Goal: Check status: Check status

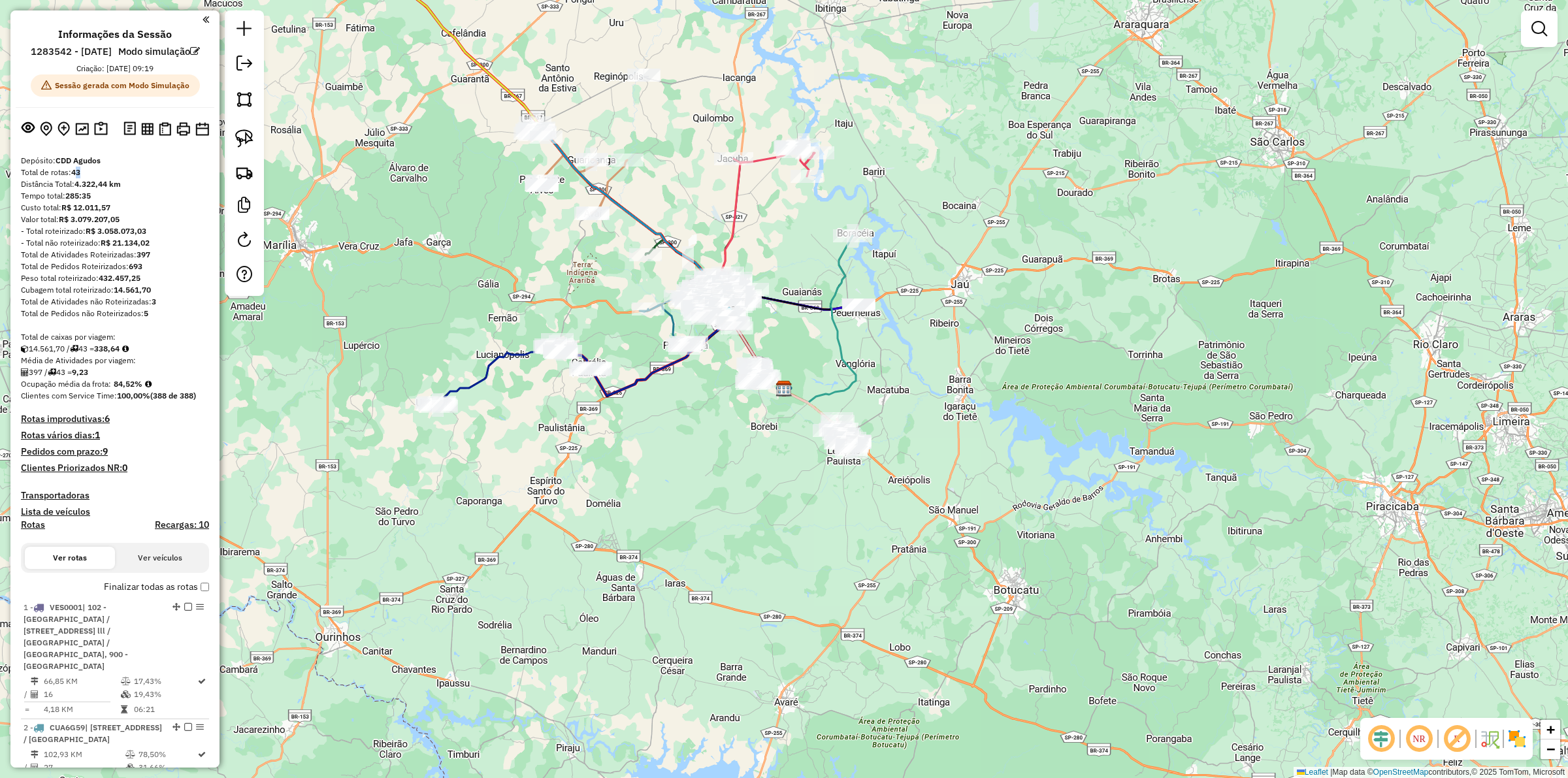
click at [82, 179] on div "Total de rotas: 43" at bounding box center [114, 172] width 189 height 12
click at [95, 179] on div "Total de rotas: 43" at bounding box center [114, 172] width 189 height 12
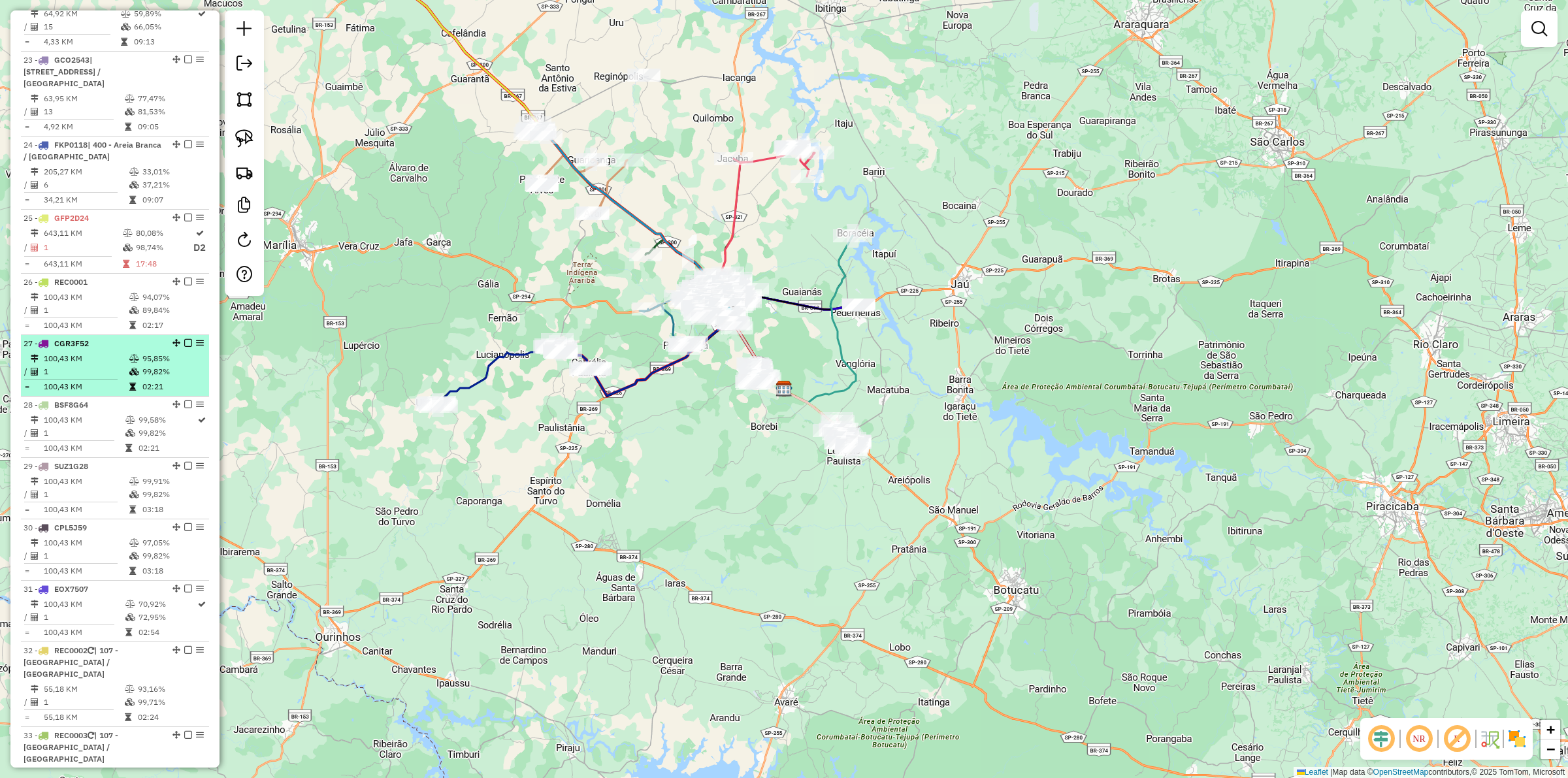
scroll to position [2532, 0]
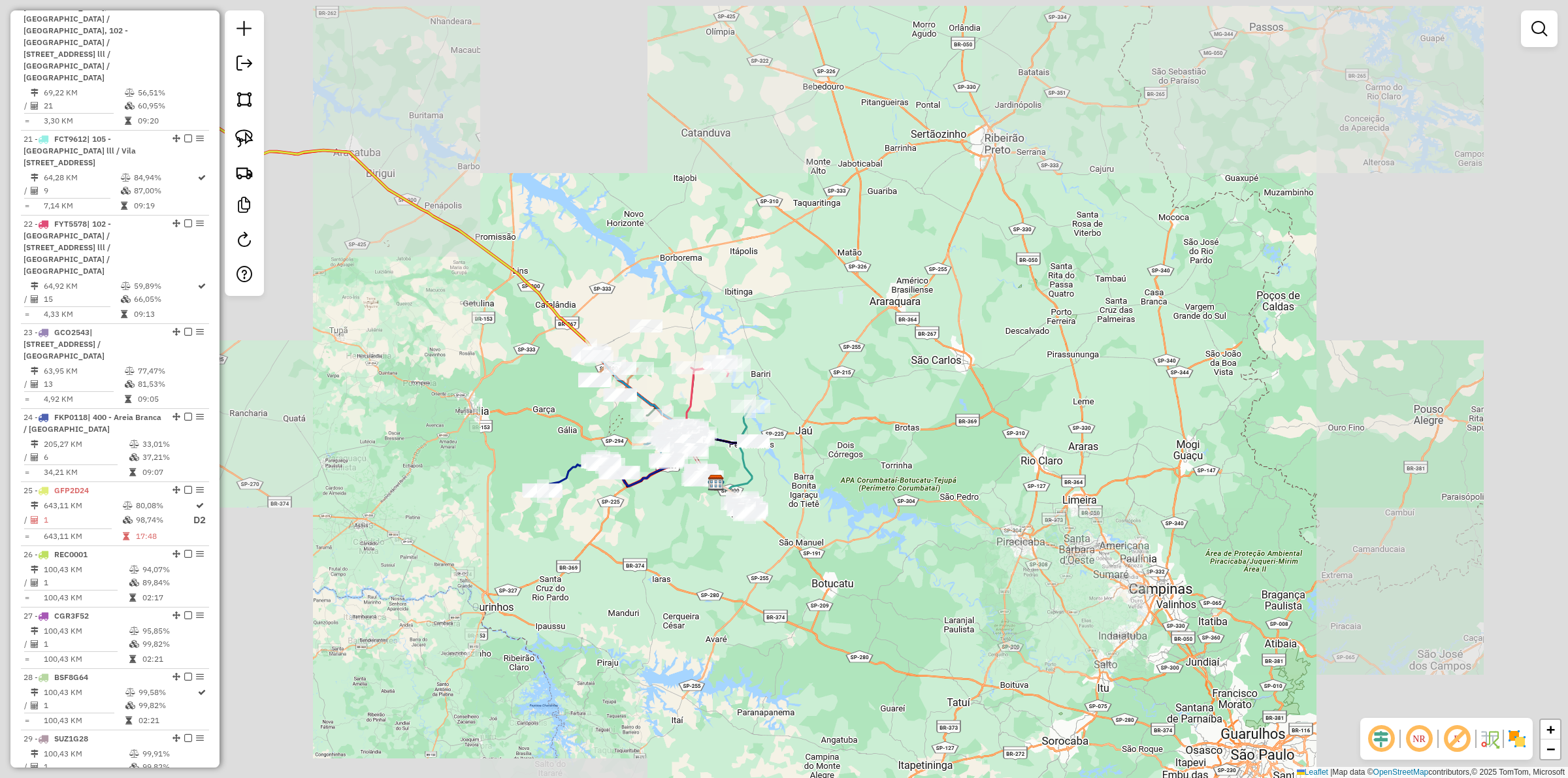
drag, startPoint x: 345, startPoint y: 297, endPoint x: 481, endPoint y: 406, distance: 174.3
click at [481, 406] on div "Janela de atendimento Grade de atendimento Capacidade Transportadoras Veículos …" at bounding box center [784, 389] width 1568 height 778
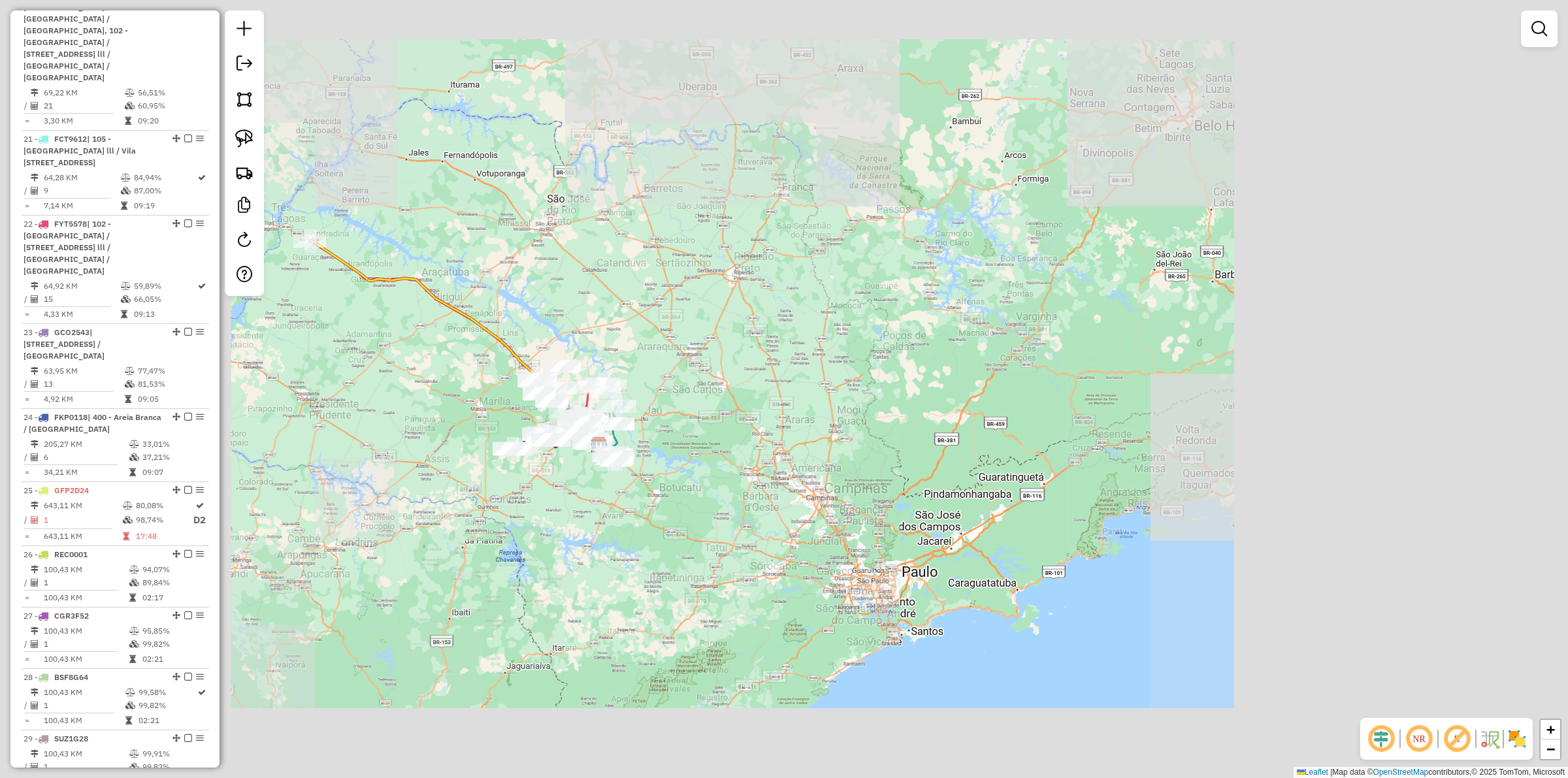
drag, startPoint x: 376, startPoint y: 388, endPoint x: 461, endPoint y: 386, distance: 85.0
click at [461, 386] on div "Janela de atendimento Grade de atendimento Capacidade Transportadoras Veículos …" at bounding box center [784, 389] width 1568 height 778
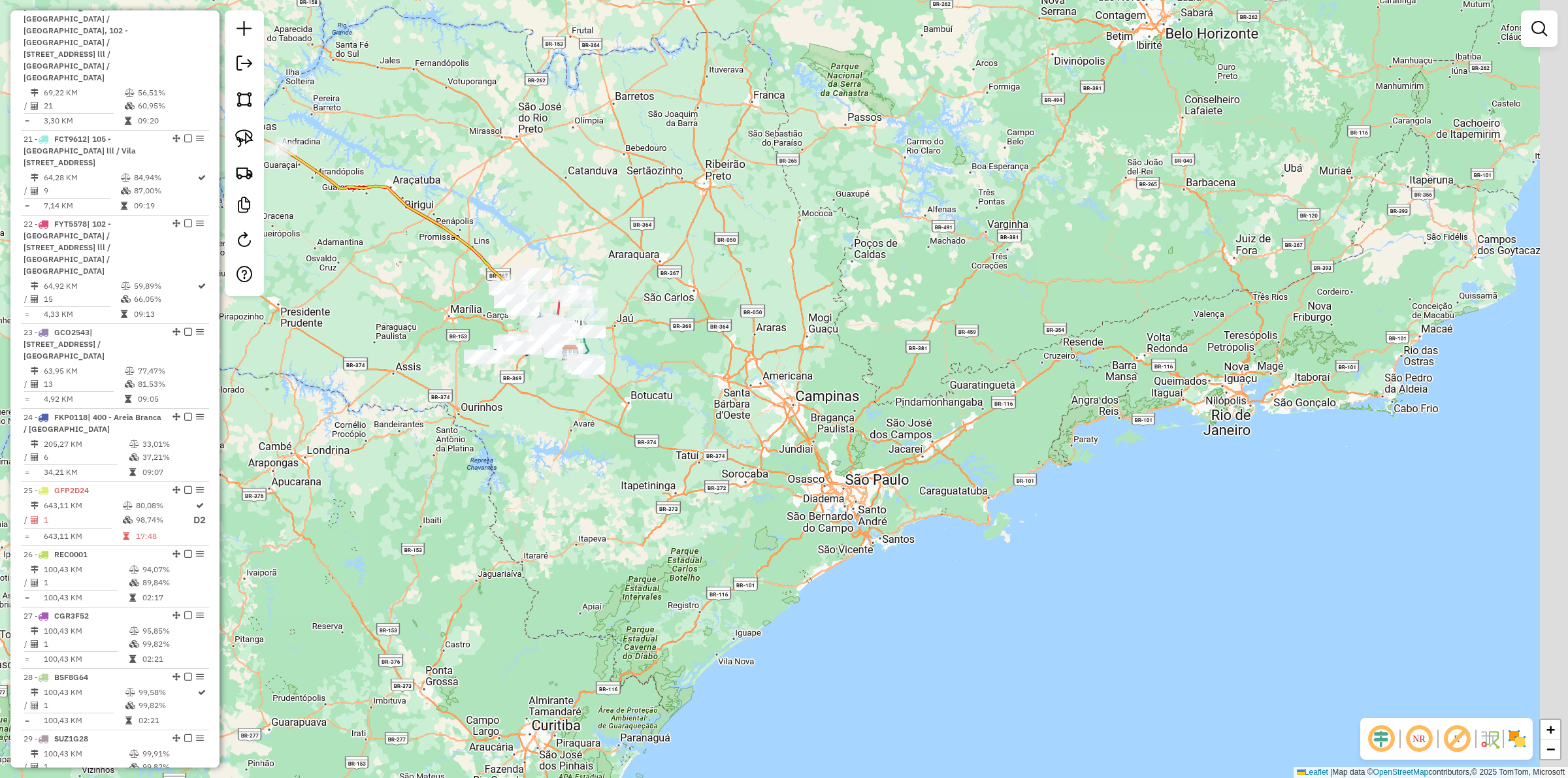
drag, startPoint x: 452, startPoint y: 375, endPoint x: 385, endPoint y: 324, distance: 84.2
click at [385, 324] on div "Janela de atendimento Grade de atendimento Capacidade Transportadoras Veículos …" at bounding box center [784, 389] width 1568 height 778
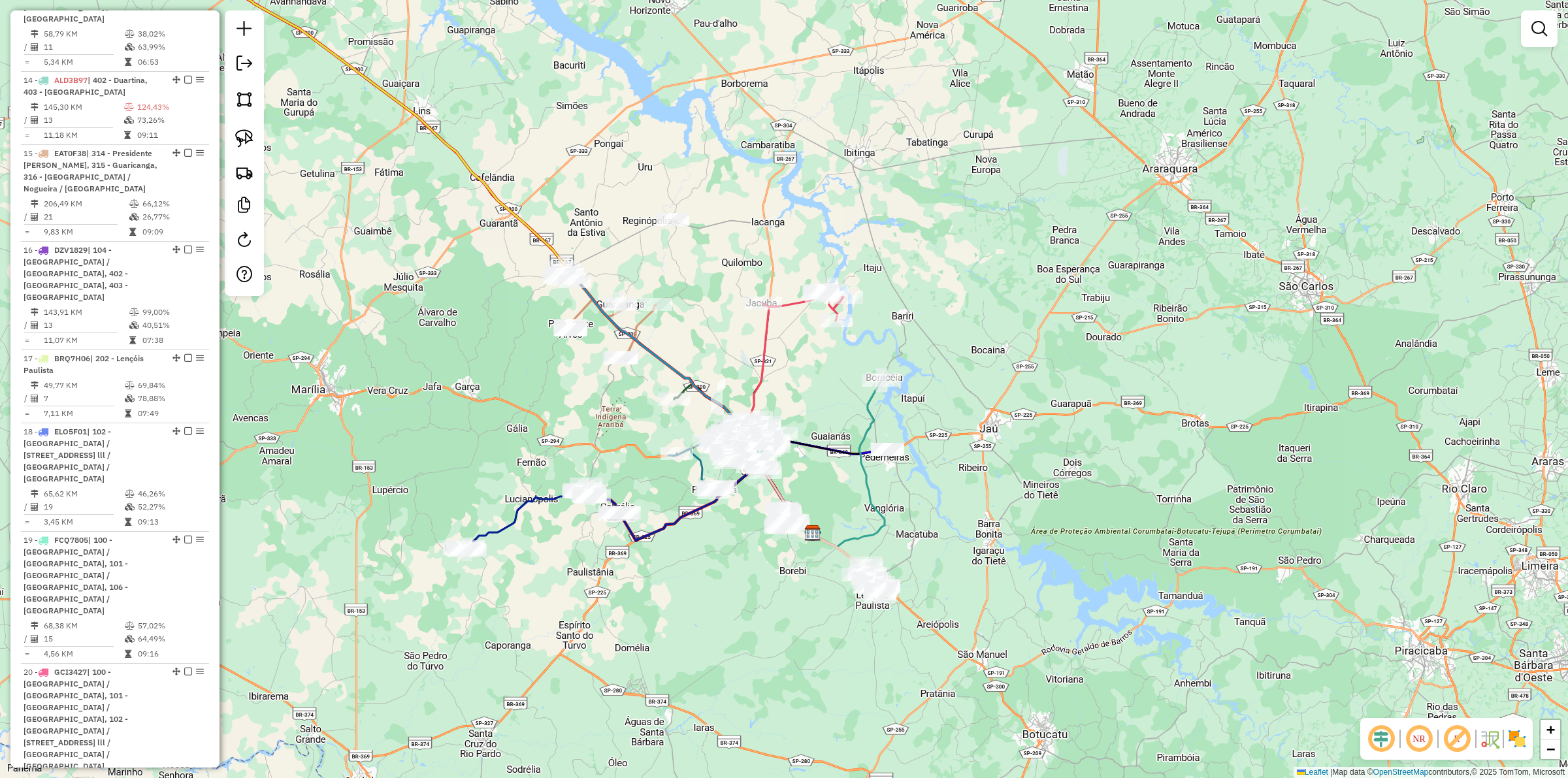
scroll to position [1552, 0]
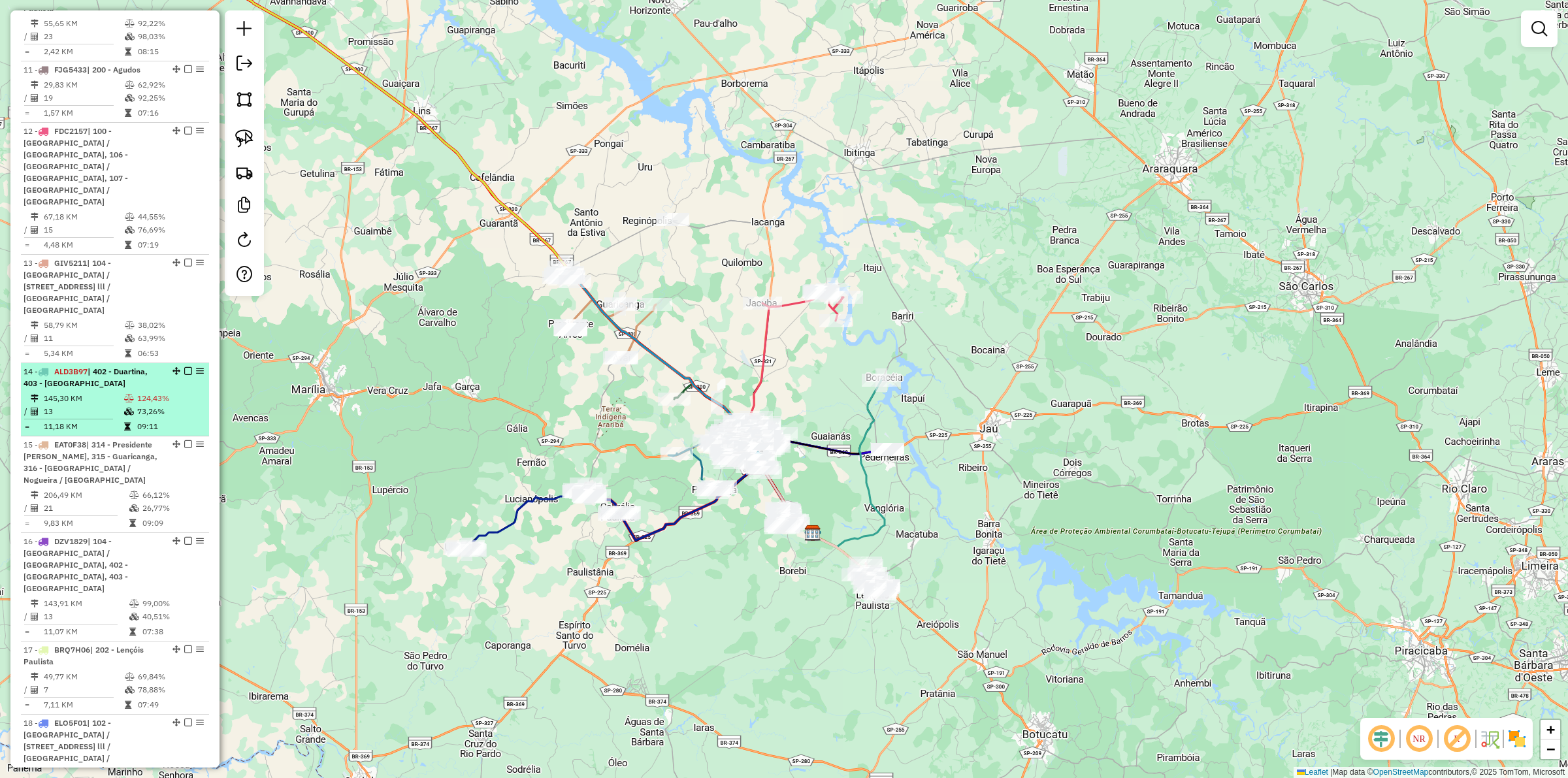
click at [84, 366] on span "| 402 - Duartina, 403 - Cabrália Paulista" at bounding box center [86, 377] width 124 height 21
select select "**********"
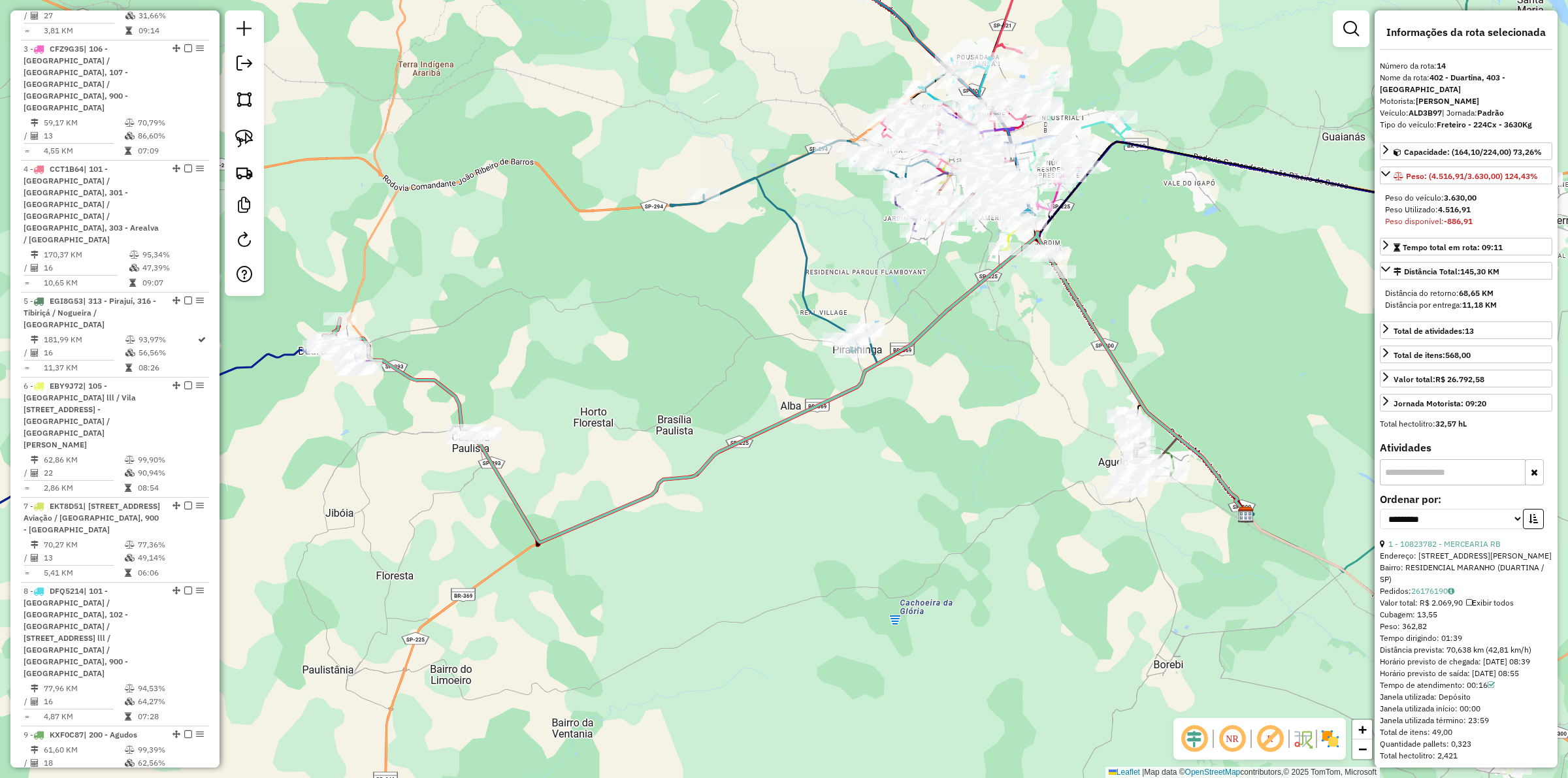
scroll to position [490, 0]
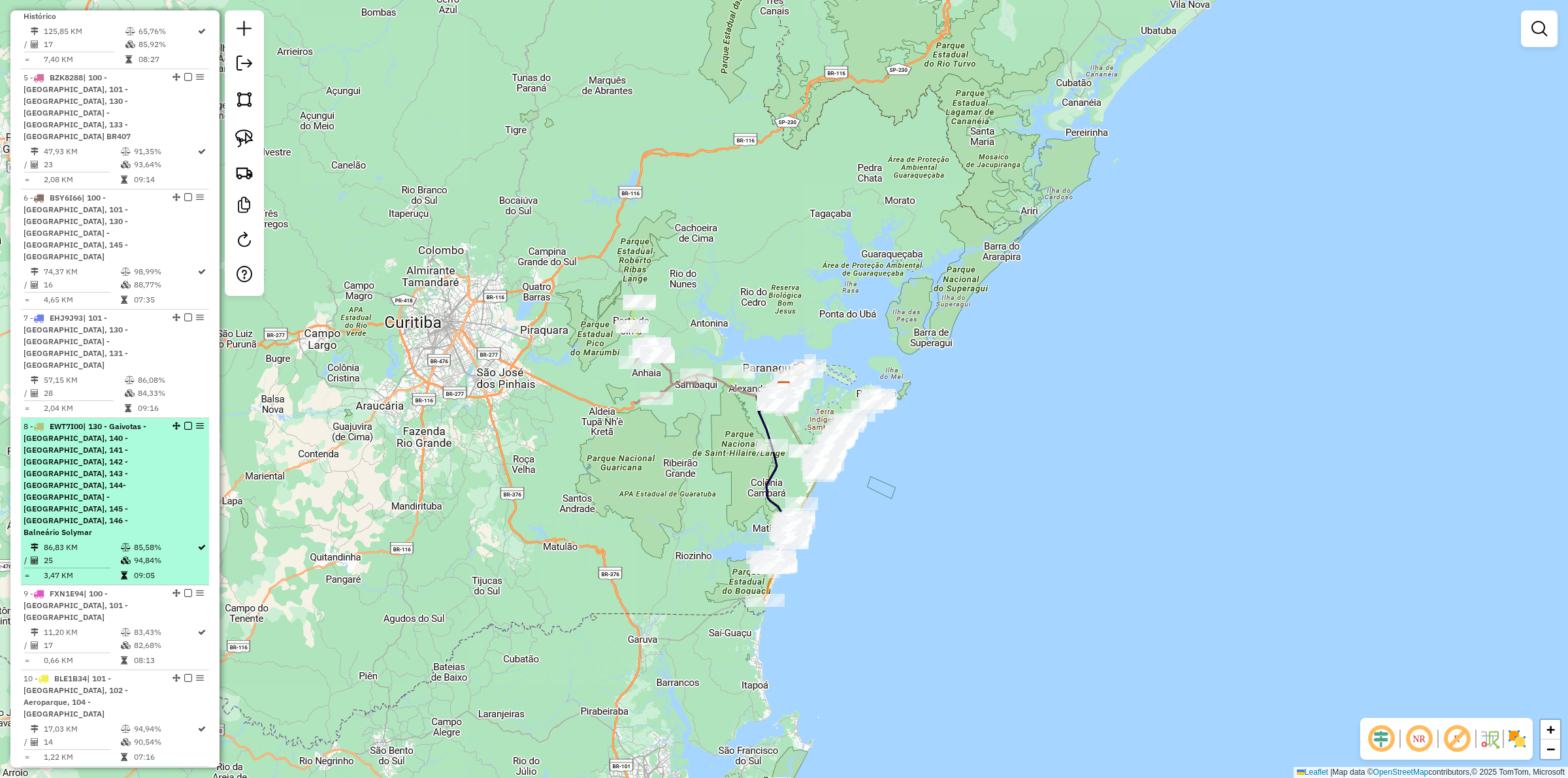
scroll to position [897, 0]
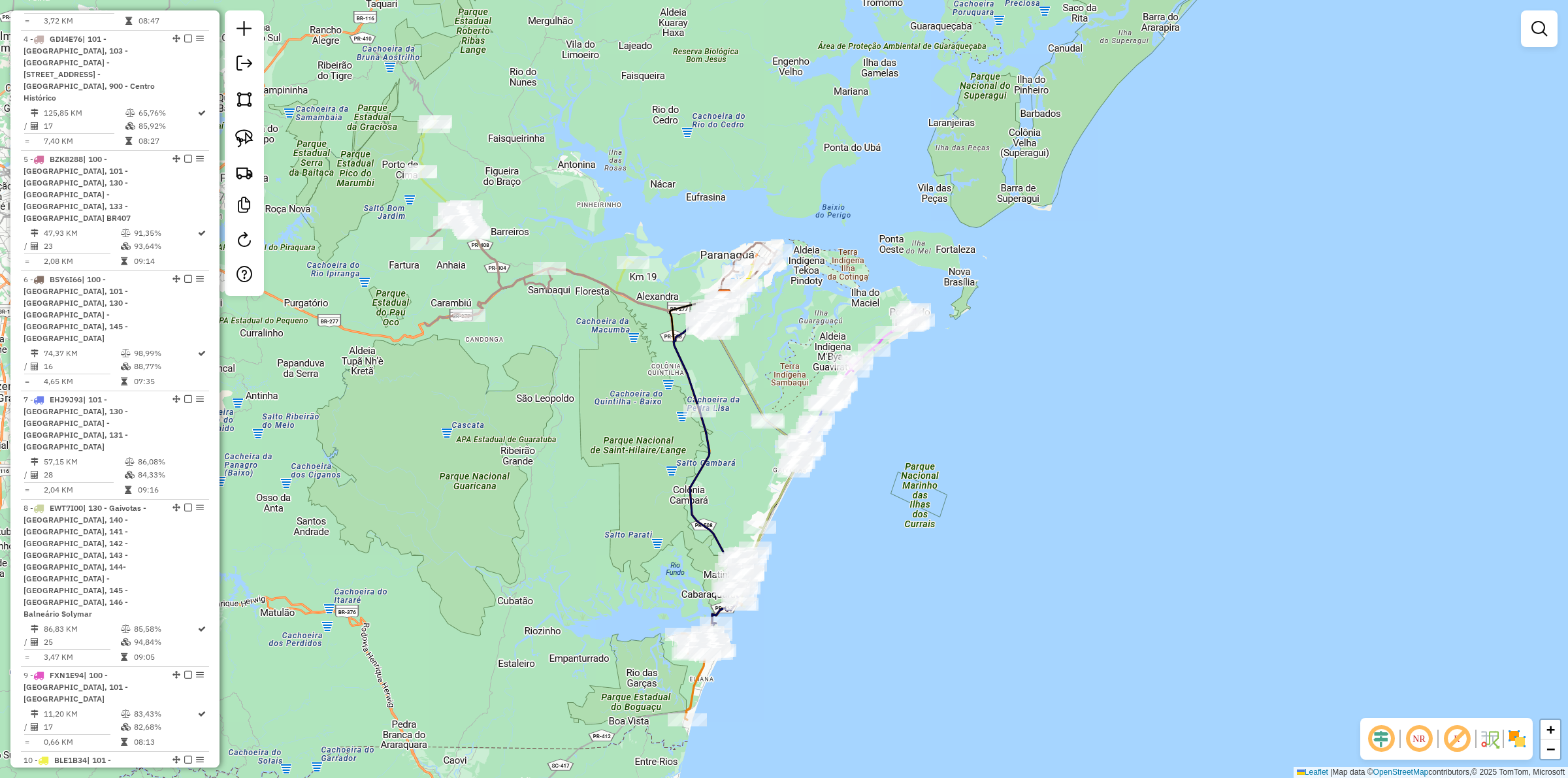
click at [641, 539] on div "Janela de atendimento Grade de atendimento Capacidade Transportadoras Veículos …" at bounding box center [784, 389] width 1568 height 778
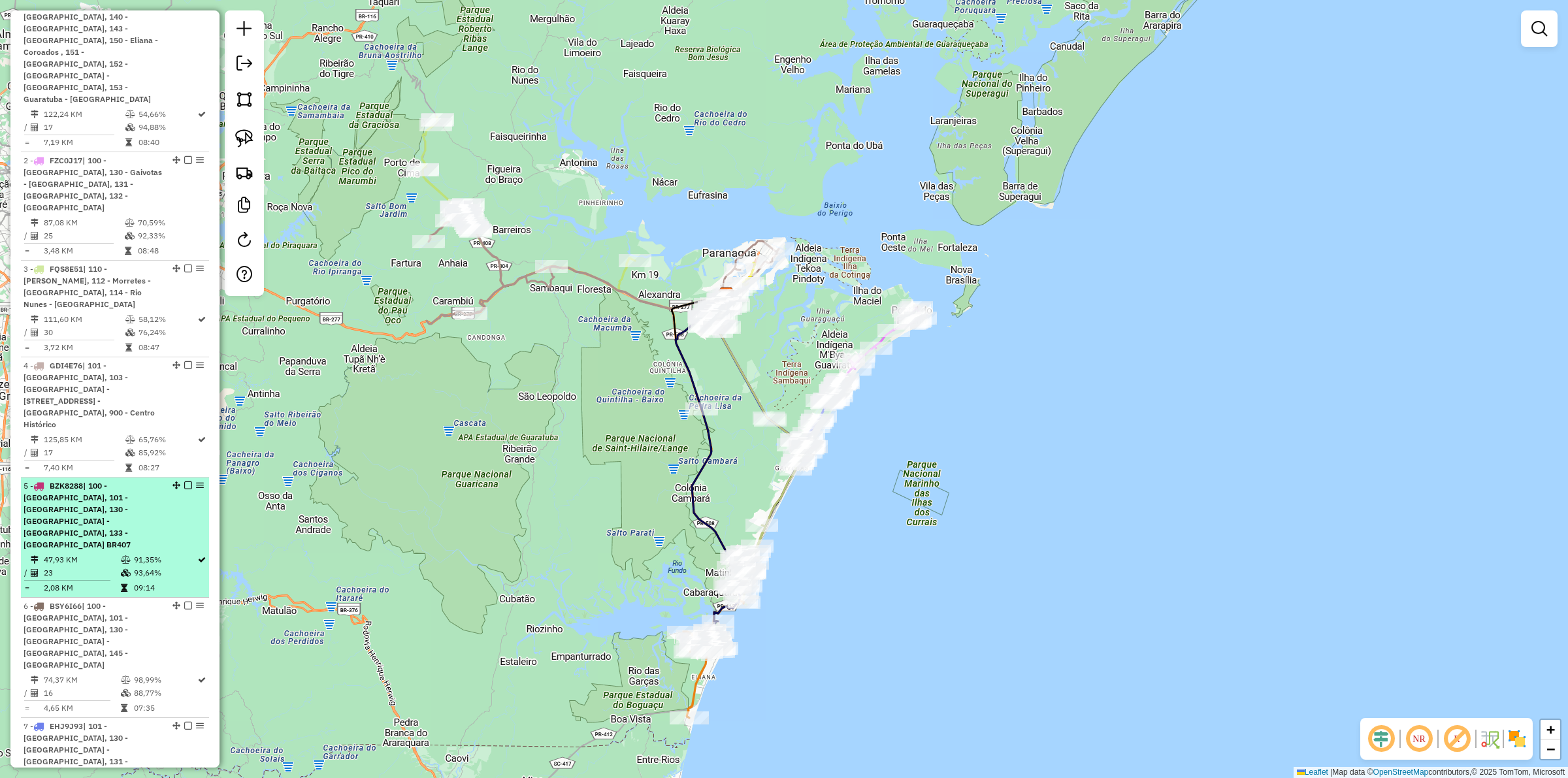
scroll to position [80, 0]
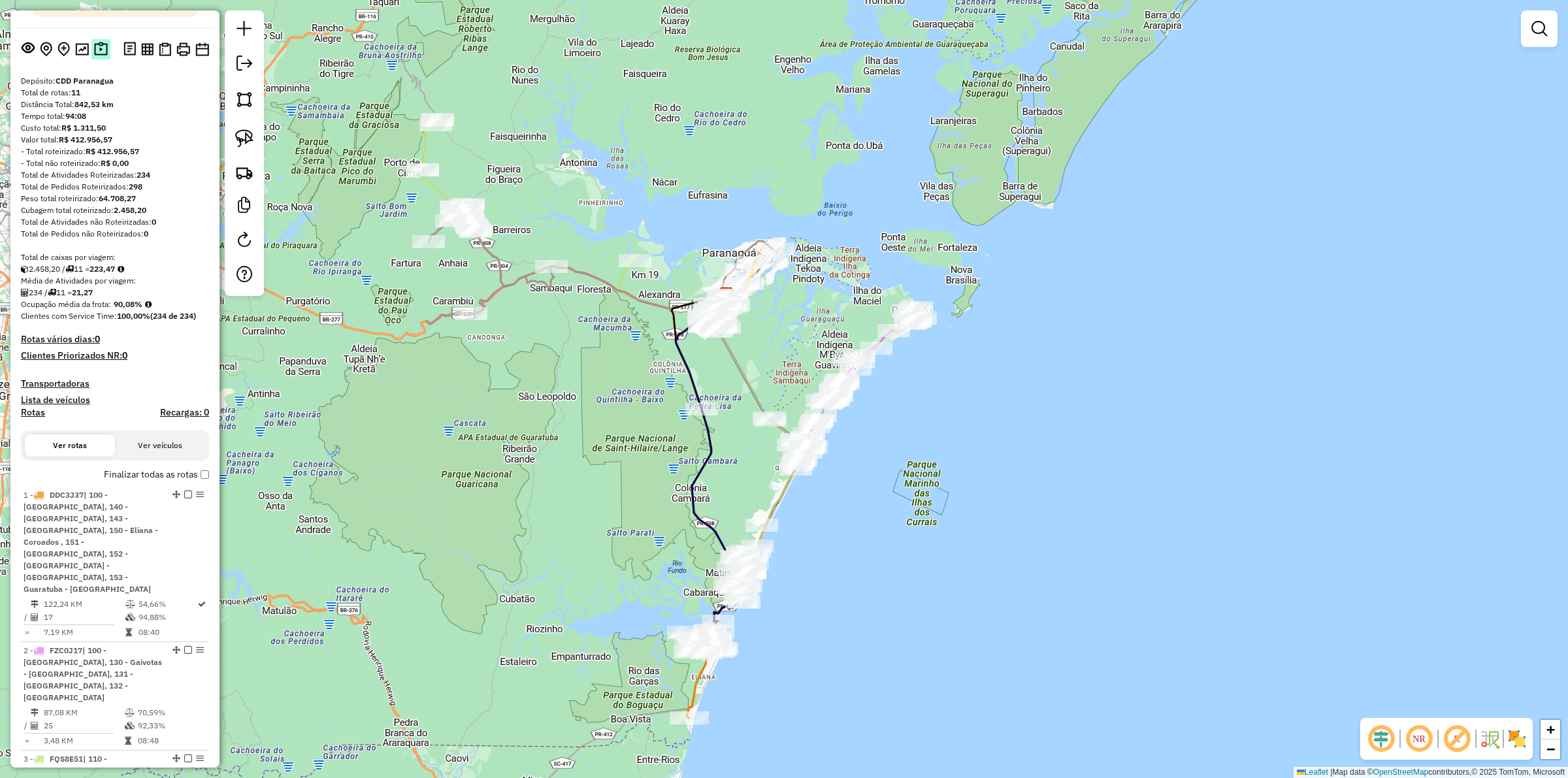
click at [91, 59] on button at bounding box center [100, 49] width 19 height 21
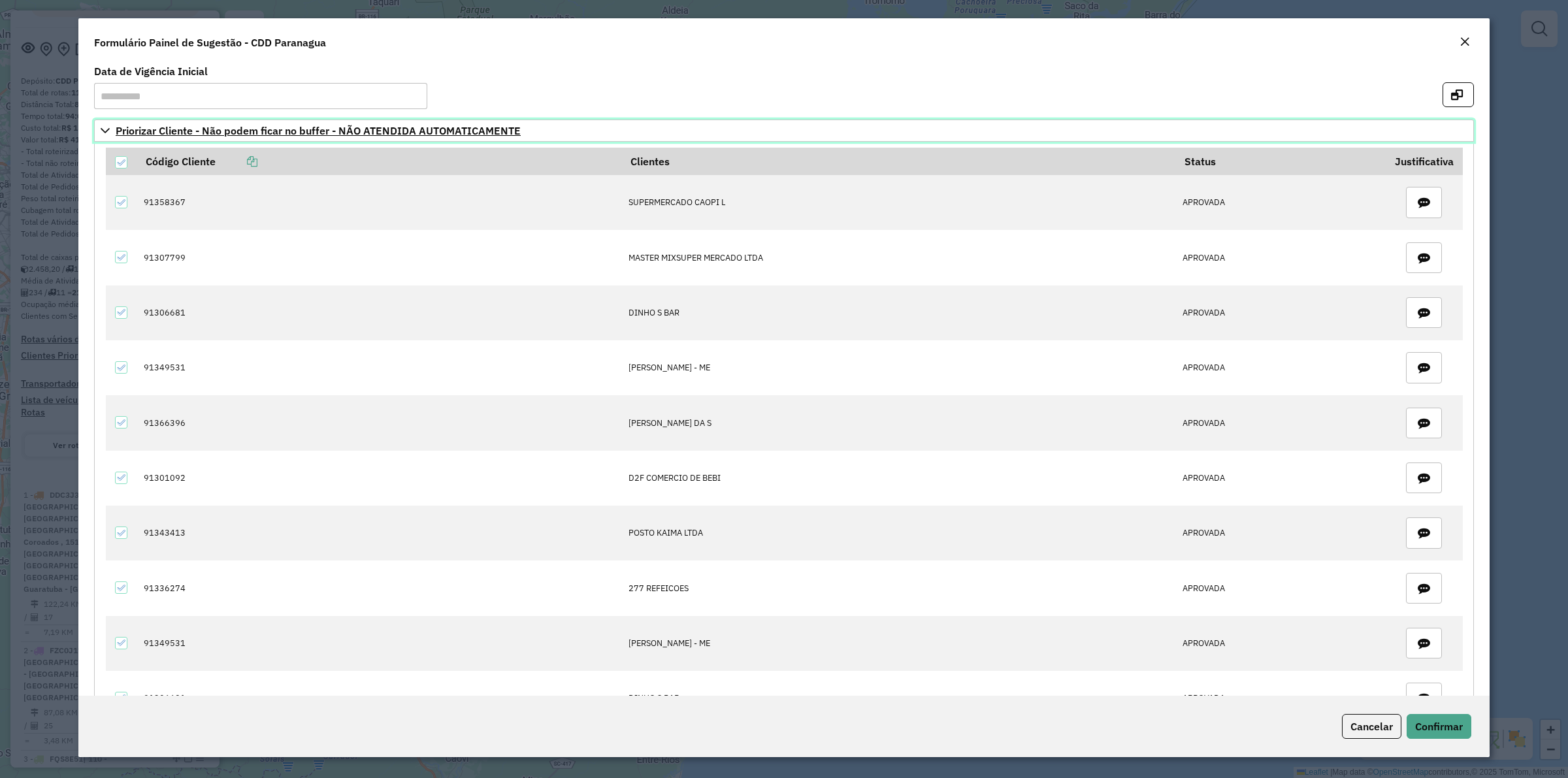
click at [105, 125] on icon at bounding box center [105, 130] width 11 height 11
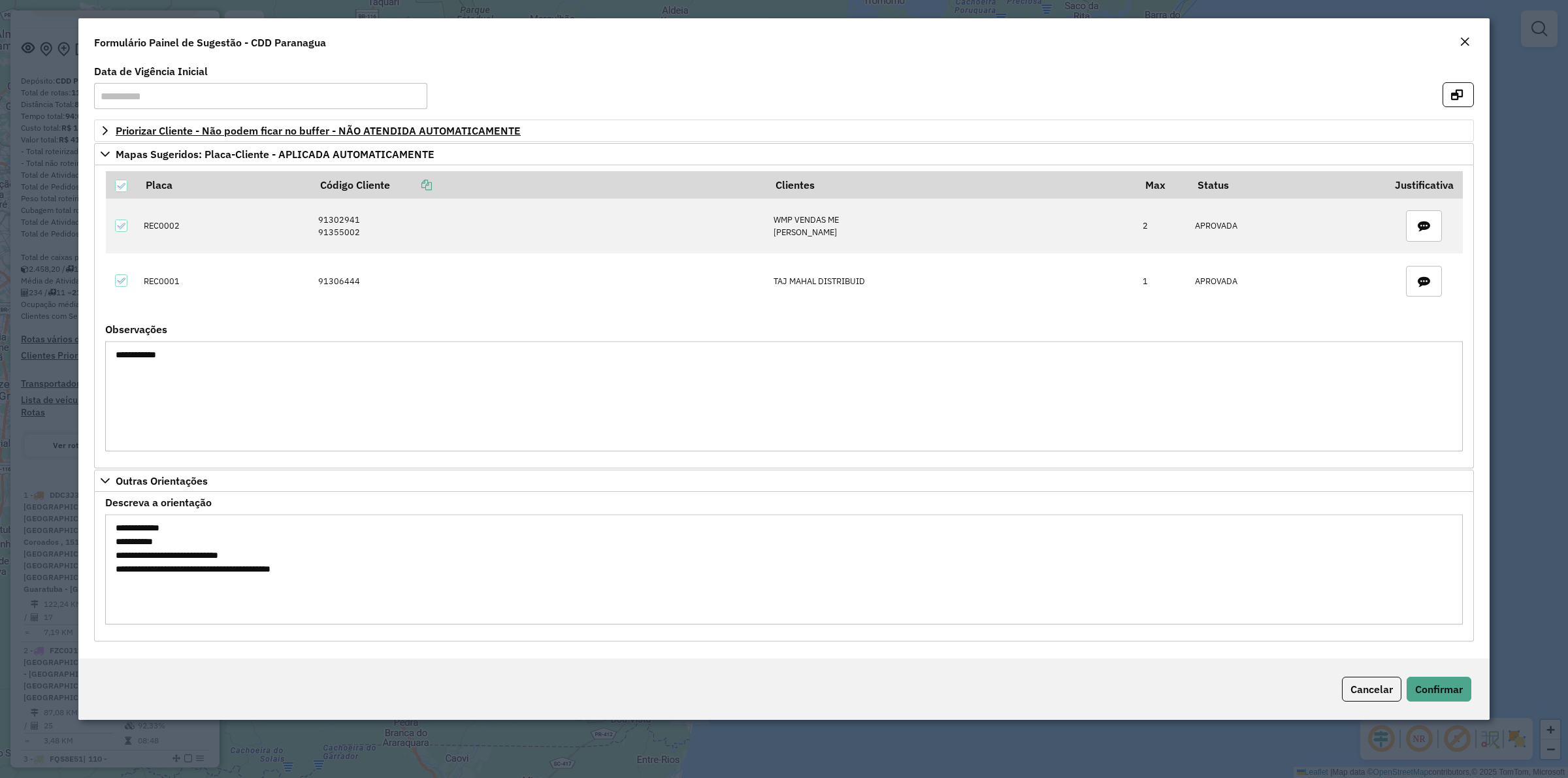
click at [755, 59] on div "Formulário Painel de Sugestão - CDD Paranagua" at bounding box center [784, 40] width 1412 height 43
click at [1254, 44] on em "Close" at bounding box center [1465, 41] width 11 height 11
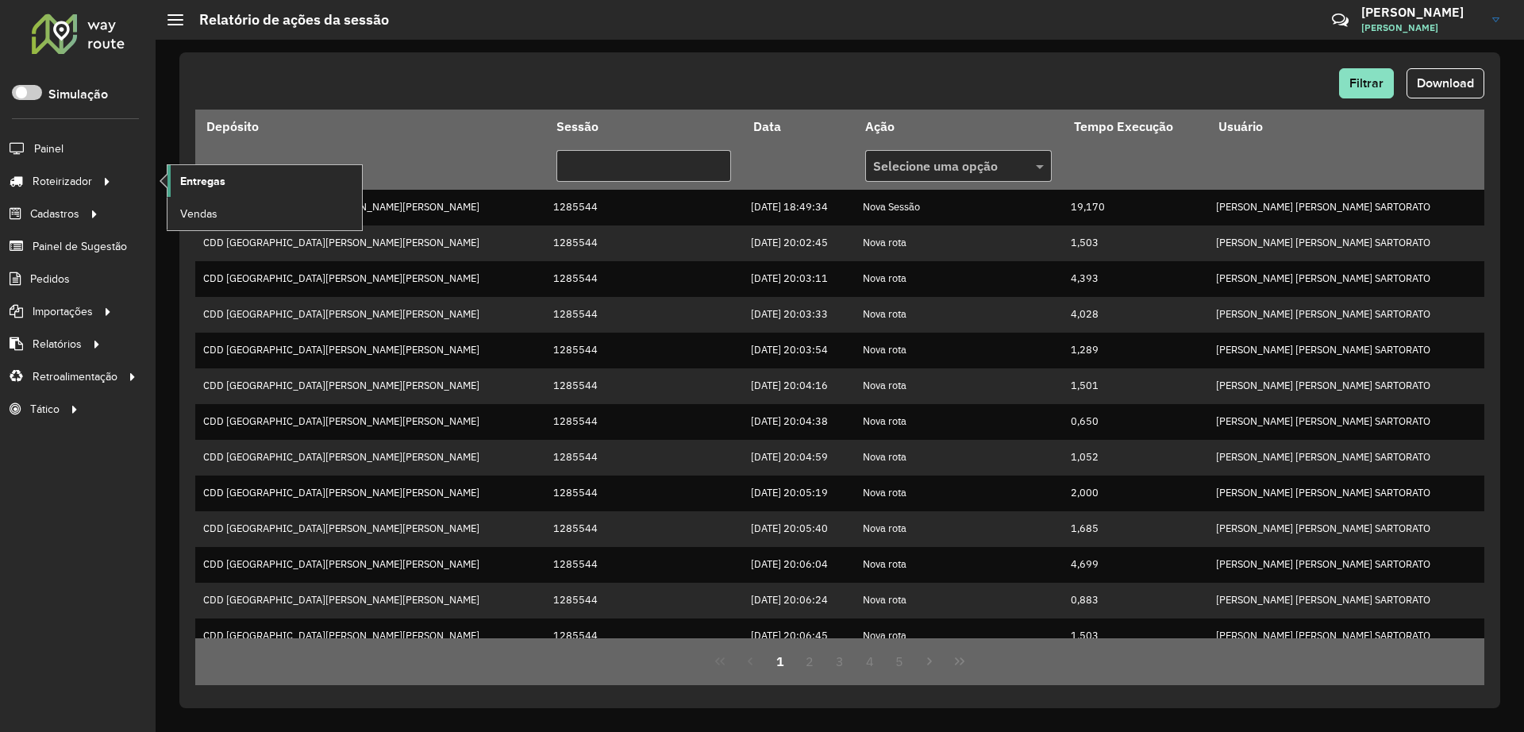
click at [275, 172] on link "Entregas" at bounding box center [264, 181] width 194 height 32
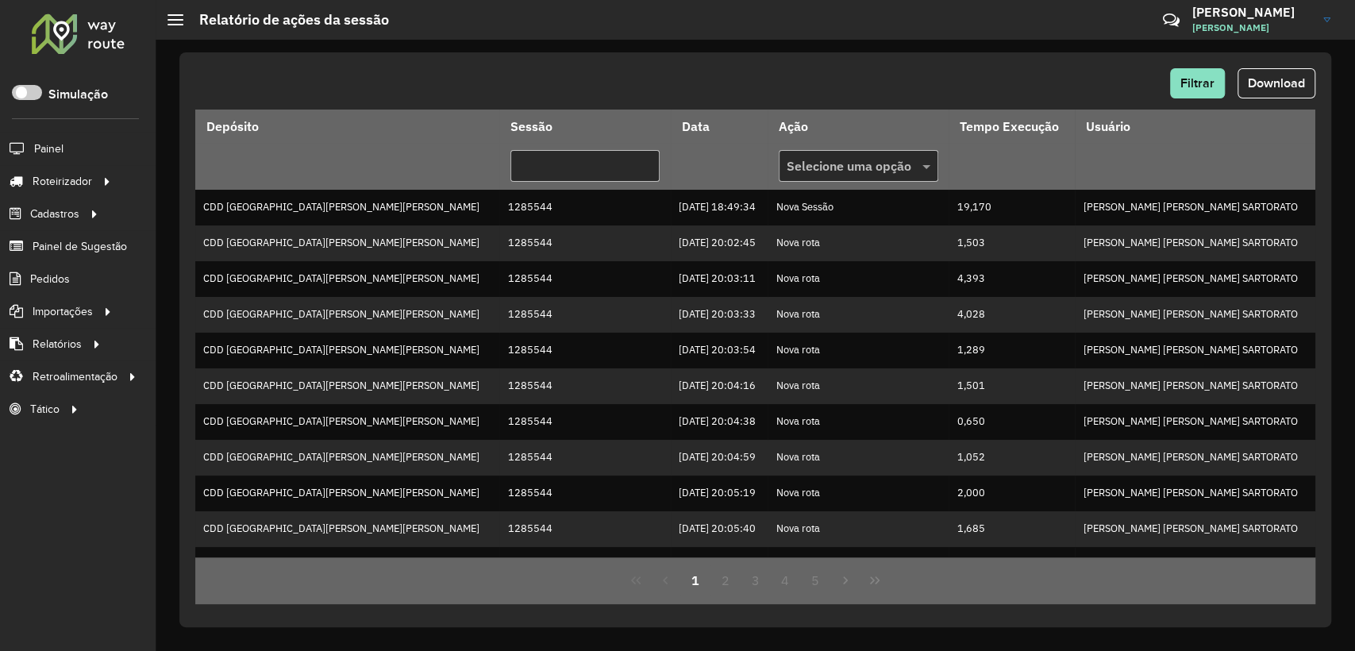
click at [656, 83] on div "Filtrar Download" at bounding box center [755, 83] width 1120 height 30
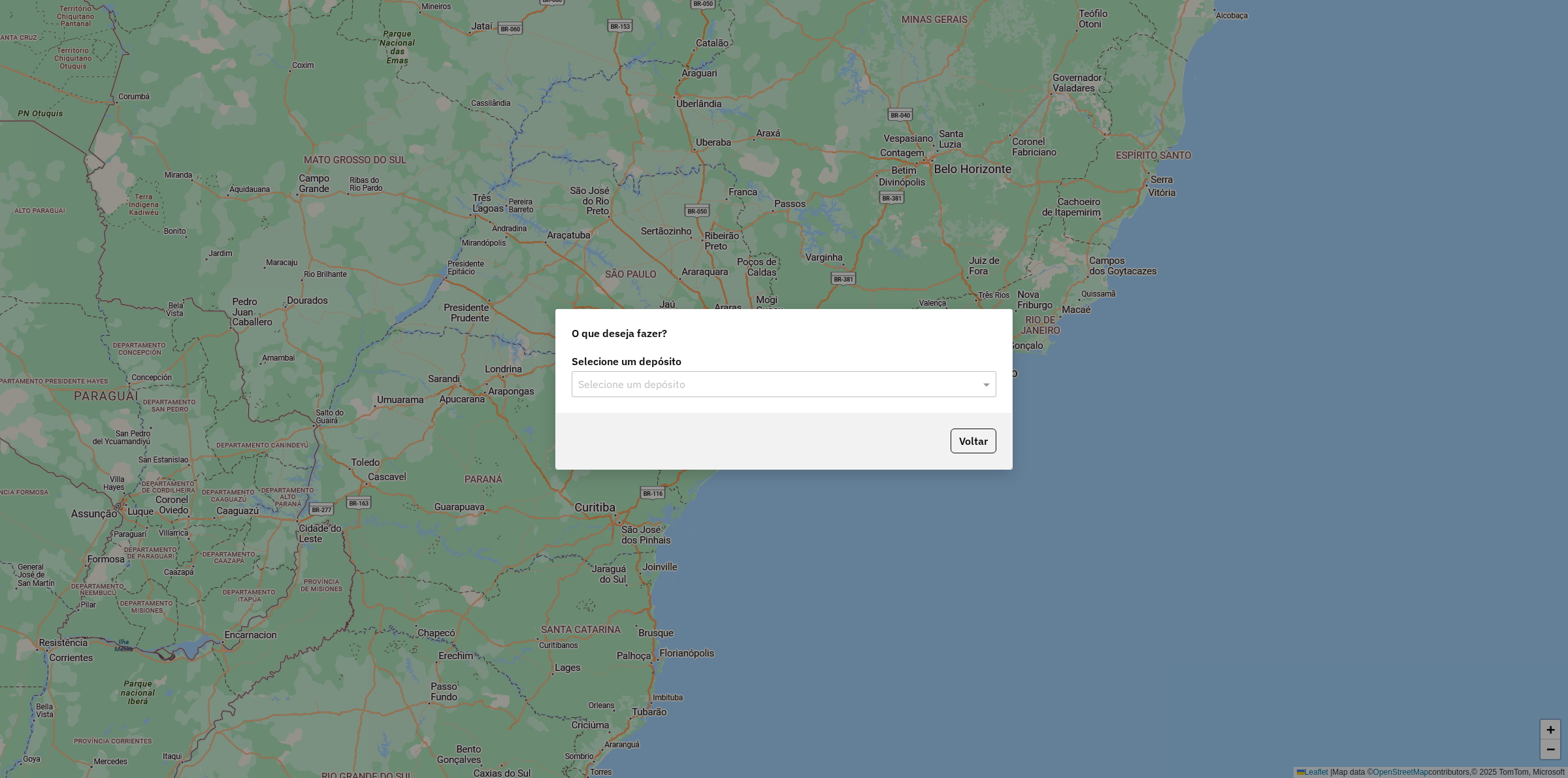
click at [711, 367] on label "Selecione um depósito" at bounding box center [784, 361] width 425 height 16
click at [707, 383] on input "text" at bounding box center [771, 384] width 385 height 16
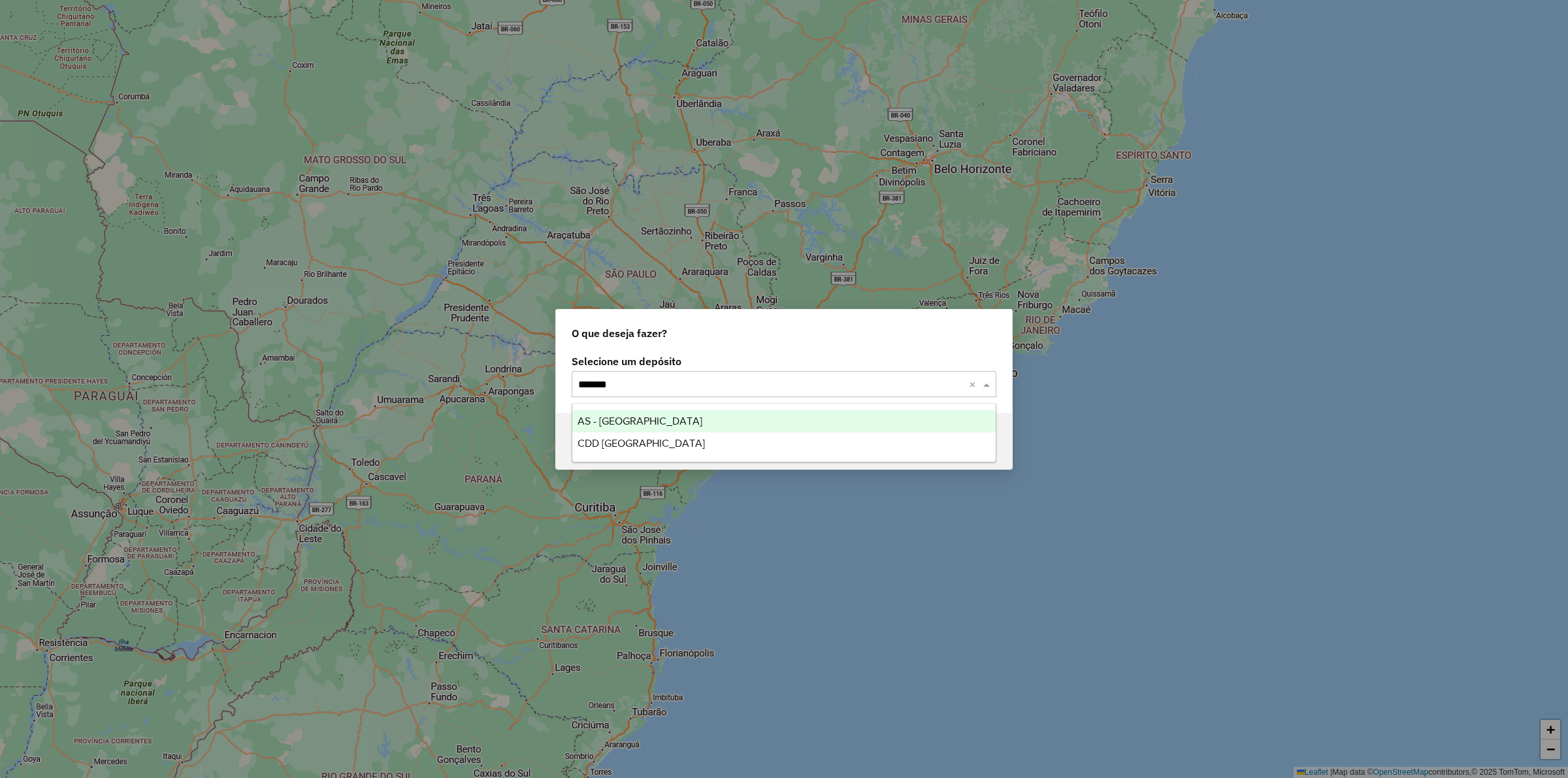
type input "********"
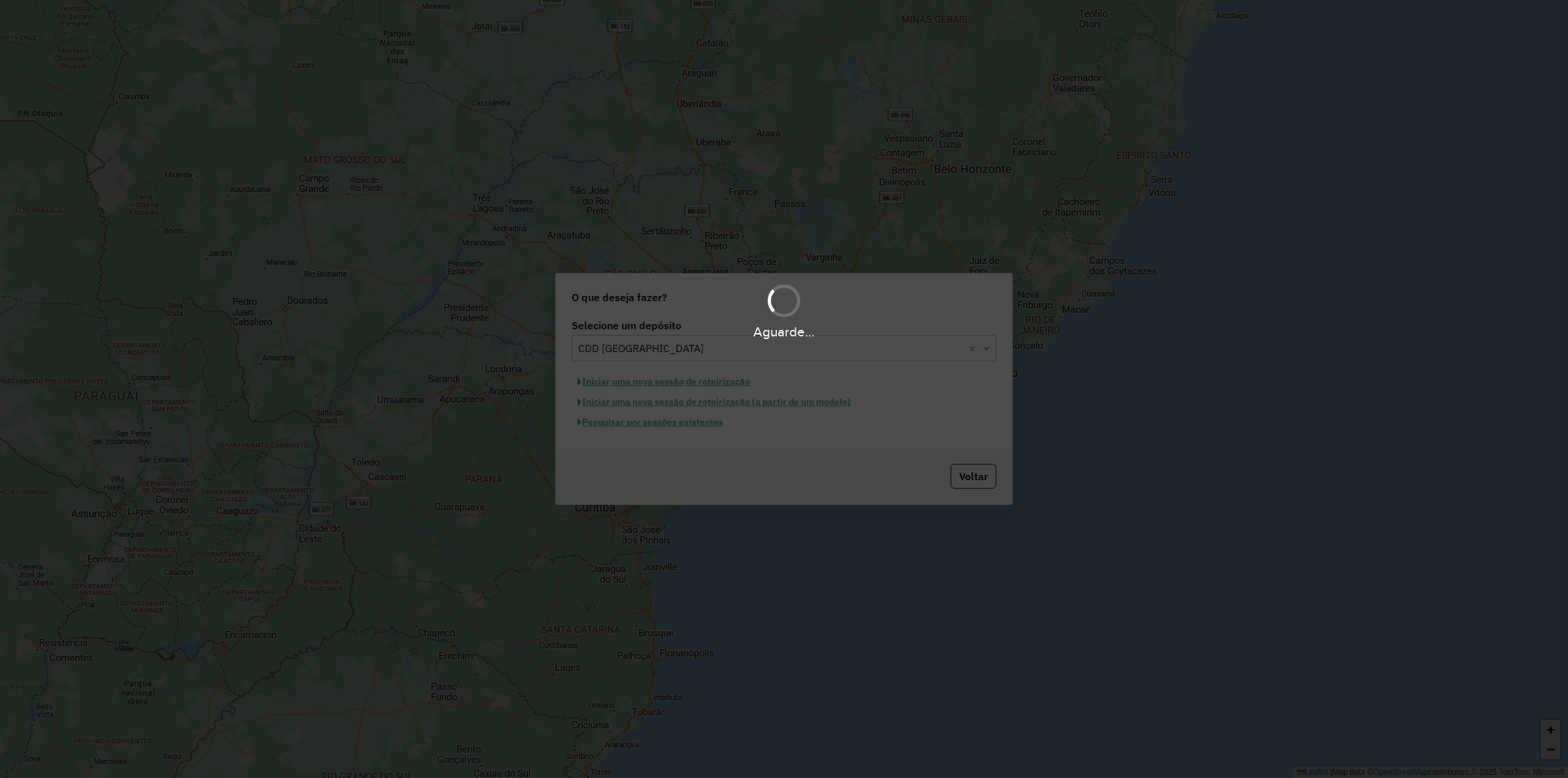
click at [711, 426] on div "Aguarde..." at bounding box center [784, 389] width 1568 height 778
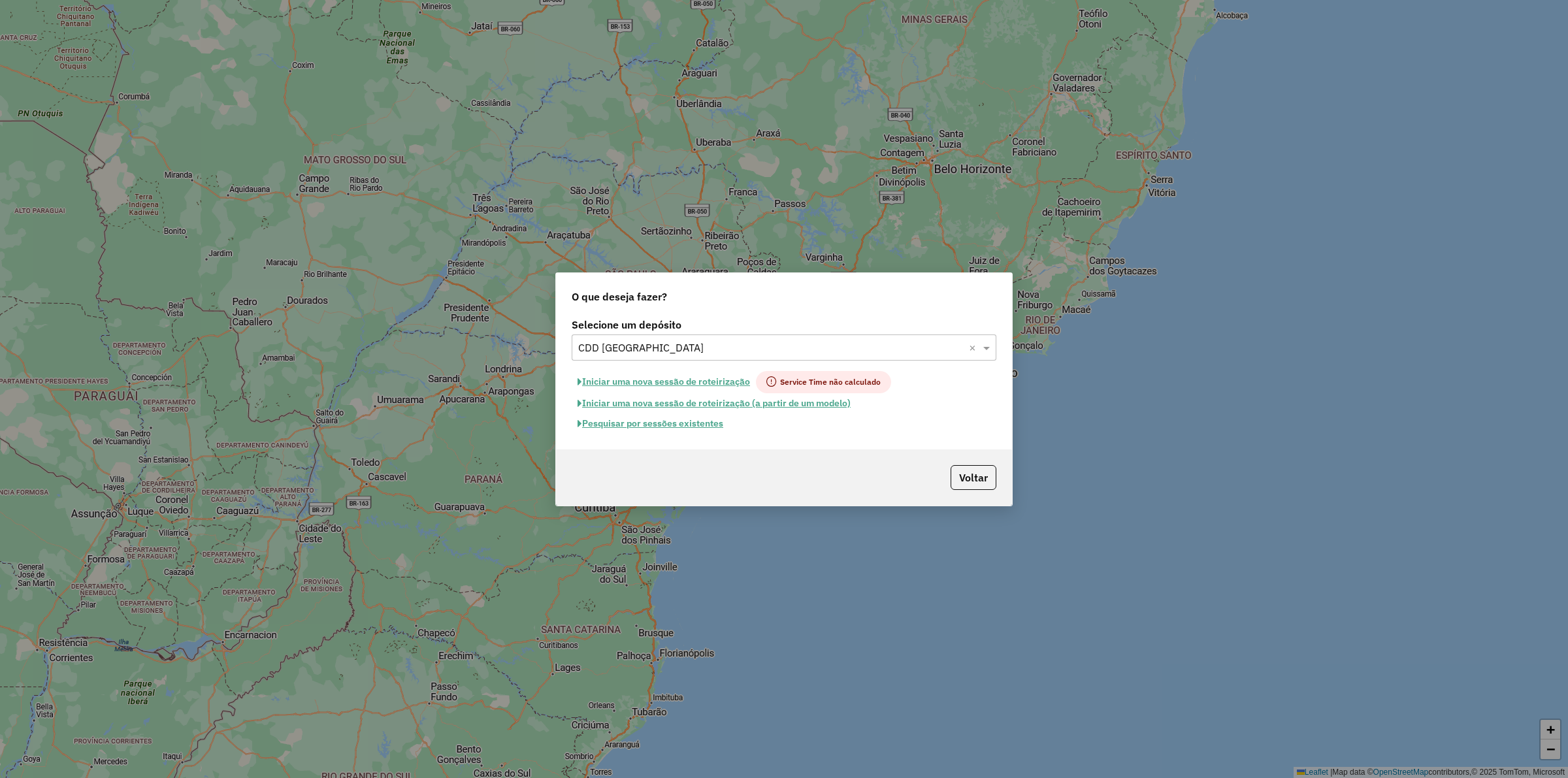
click at [700, 419] on button "Pesquisar por sessões existentes" at bounding box center [650, 423] width 157 height 21
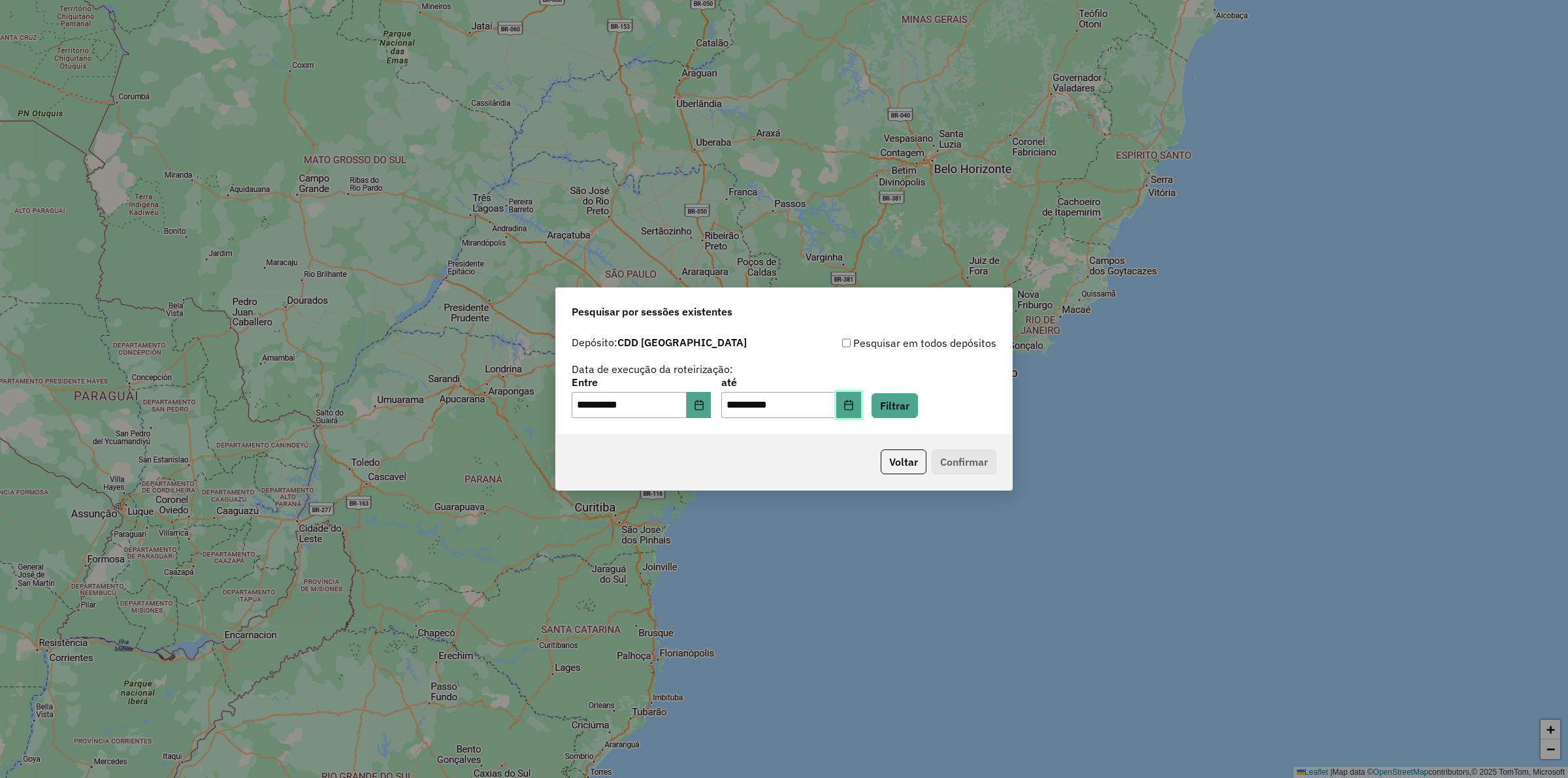
click at [733, 403] on icon "Choose Date" at bounding box center [848, 405] width 11 height 11
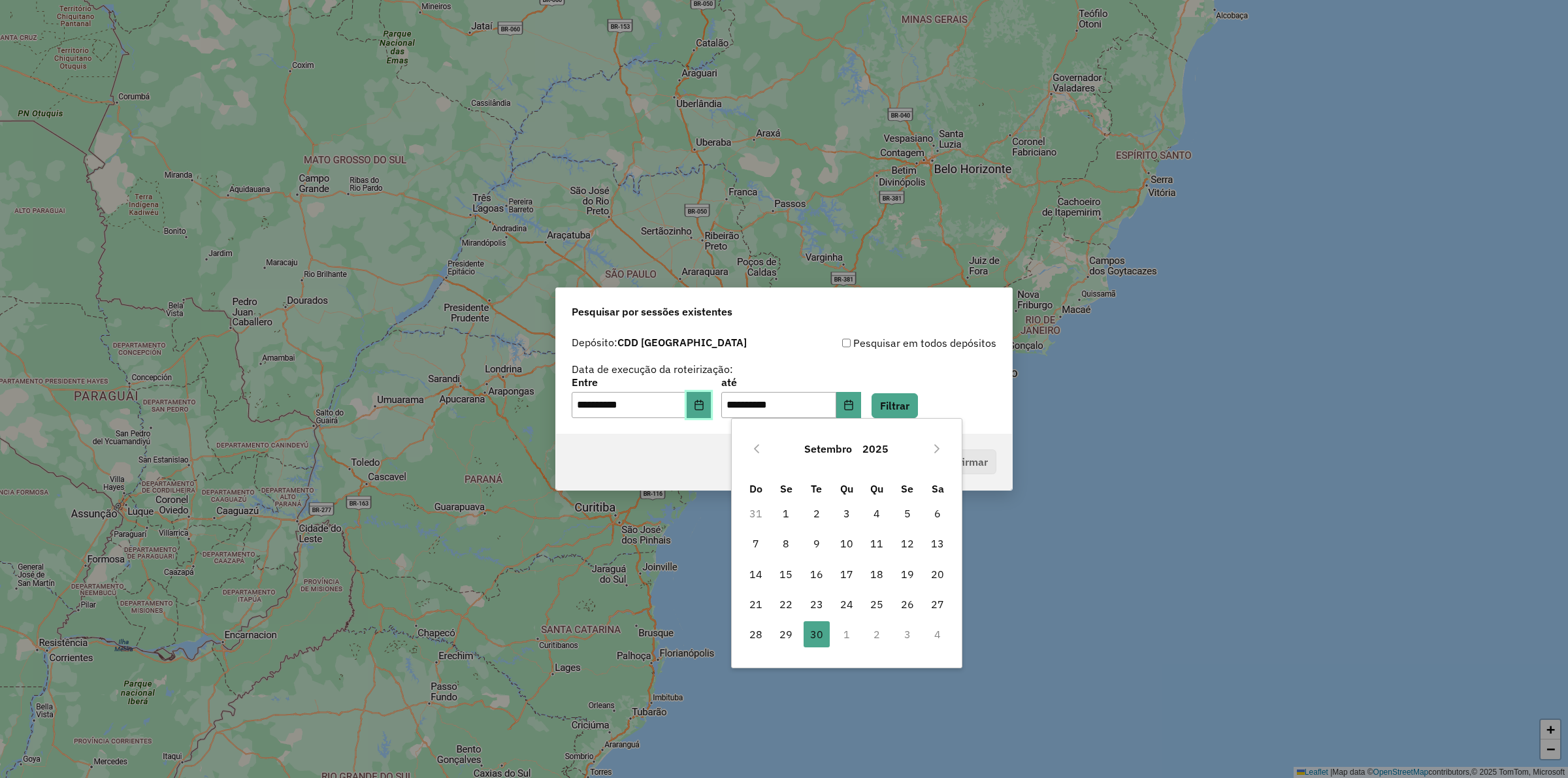
click at [707, 412] on button "Choose Date" at bounding box center [699, 405] width 25 height 26
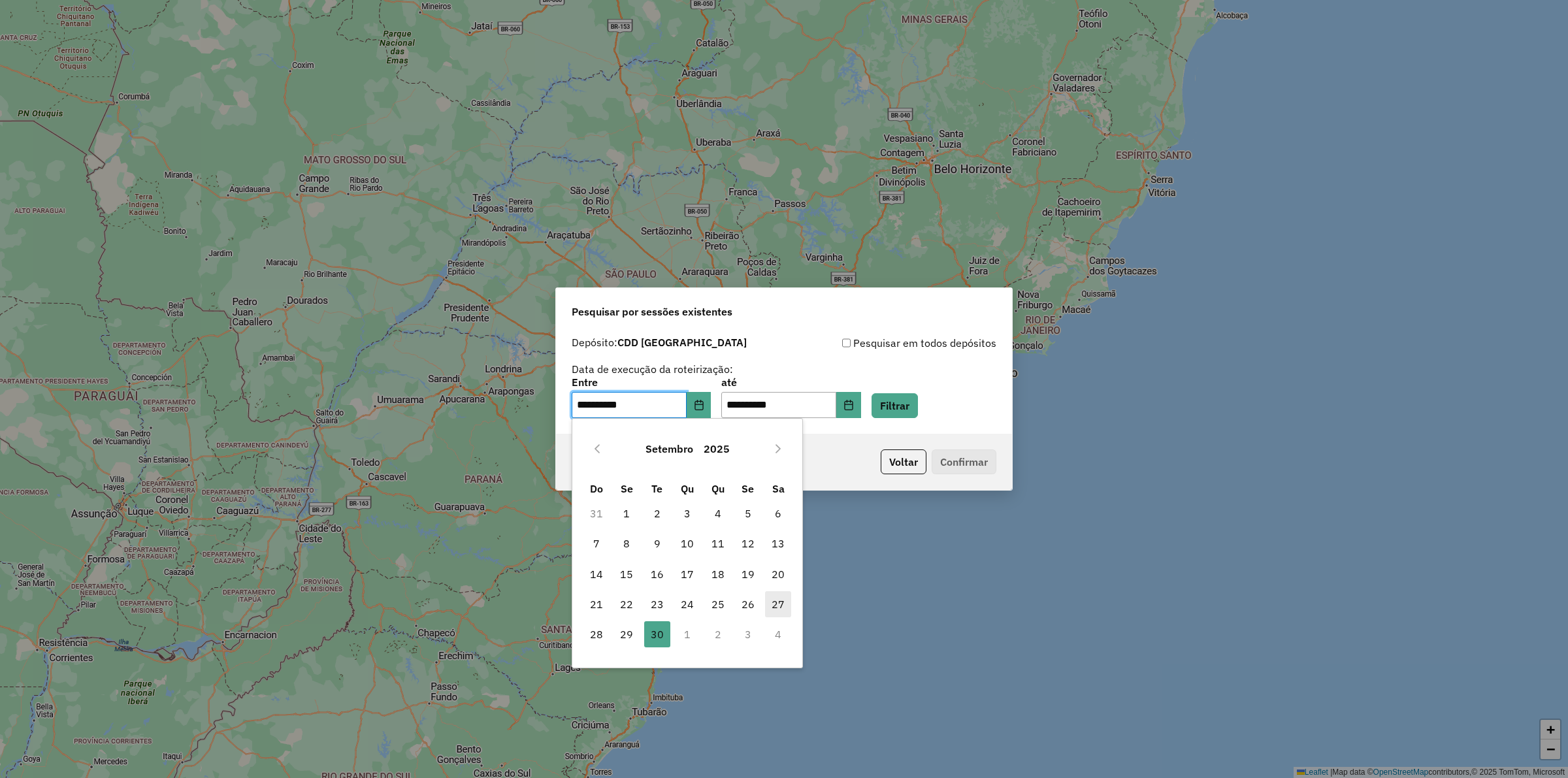
click at [733, 452] on span "27" at bounding box center [778, 604] width 26 height 26
type input "**********"
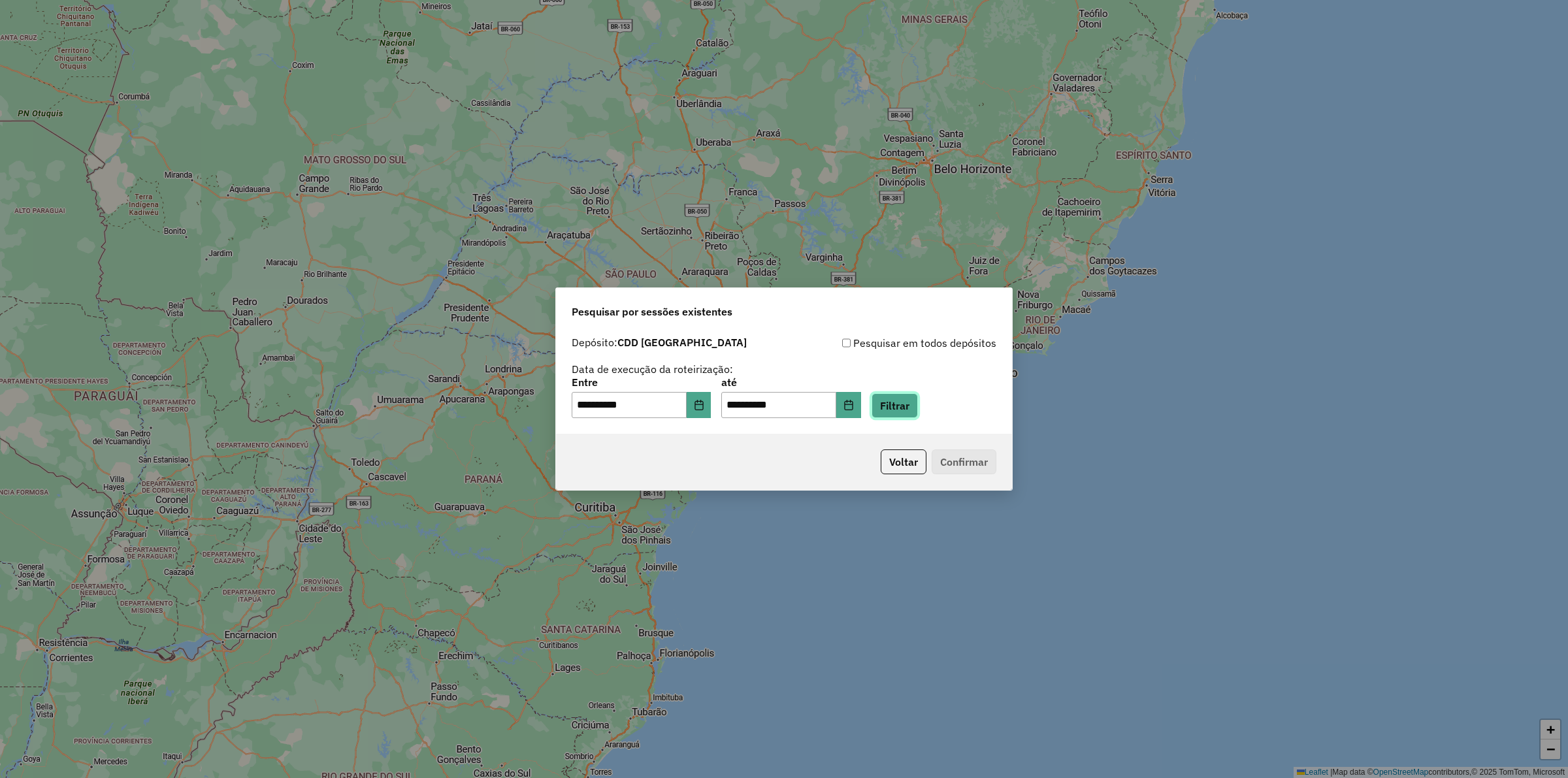
click at [733, 402] on button "Filtrar" at bounding box center [895, 406] width 46 height 25
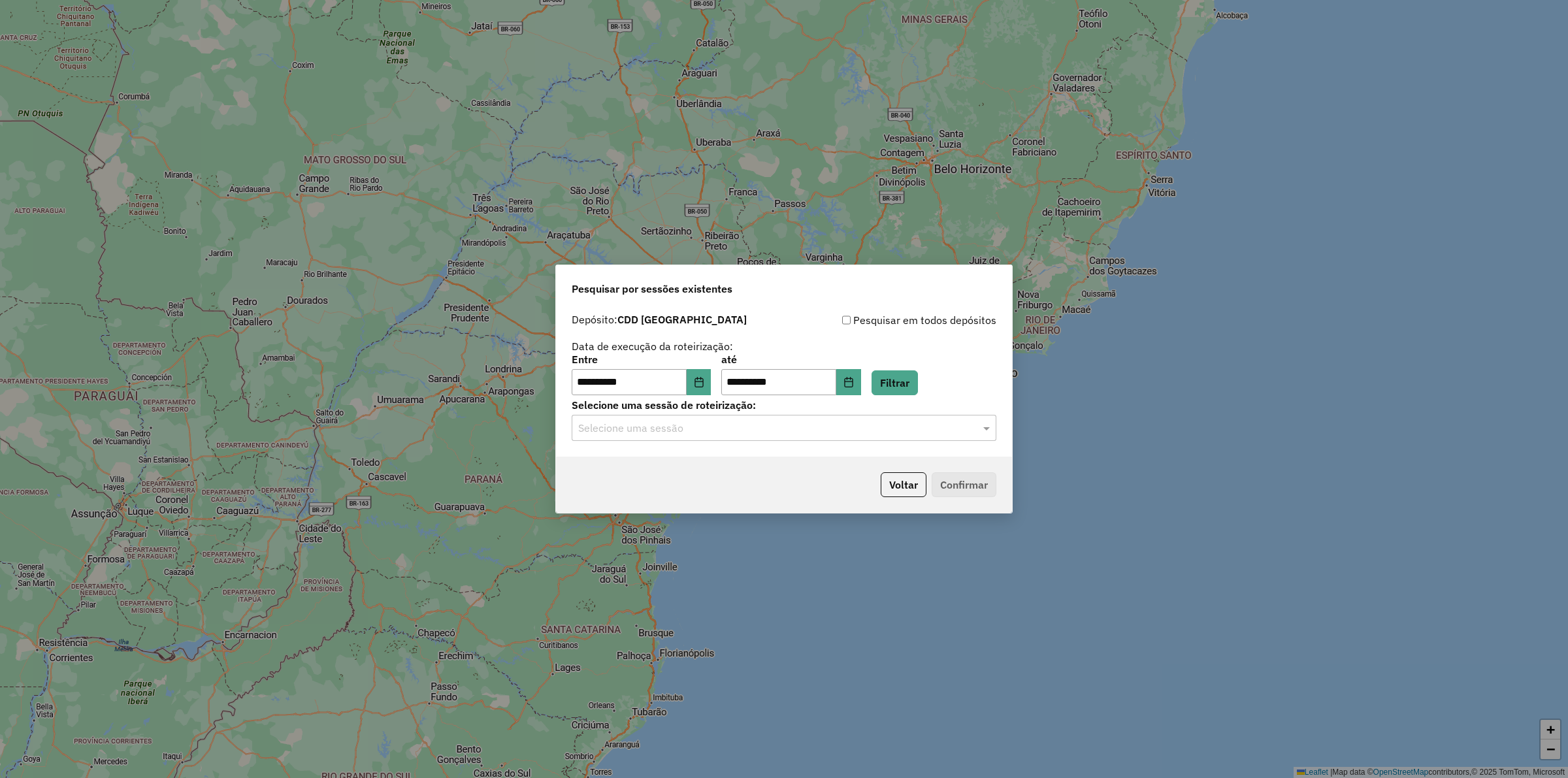
click at [733, 423] on input "text" at bounding box center [771, 428] width 385 height 16
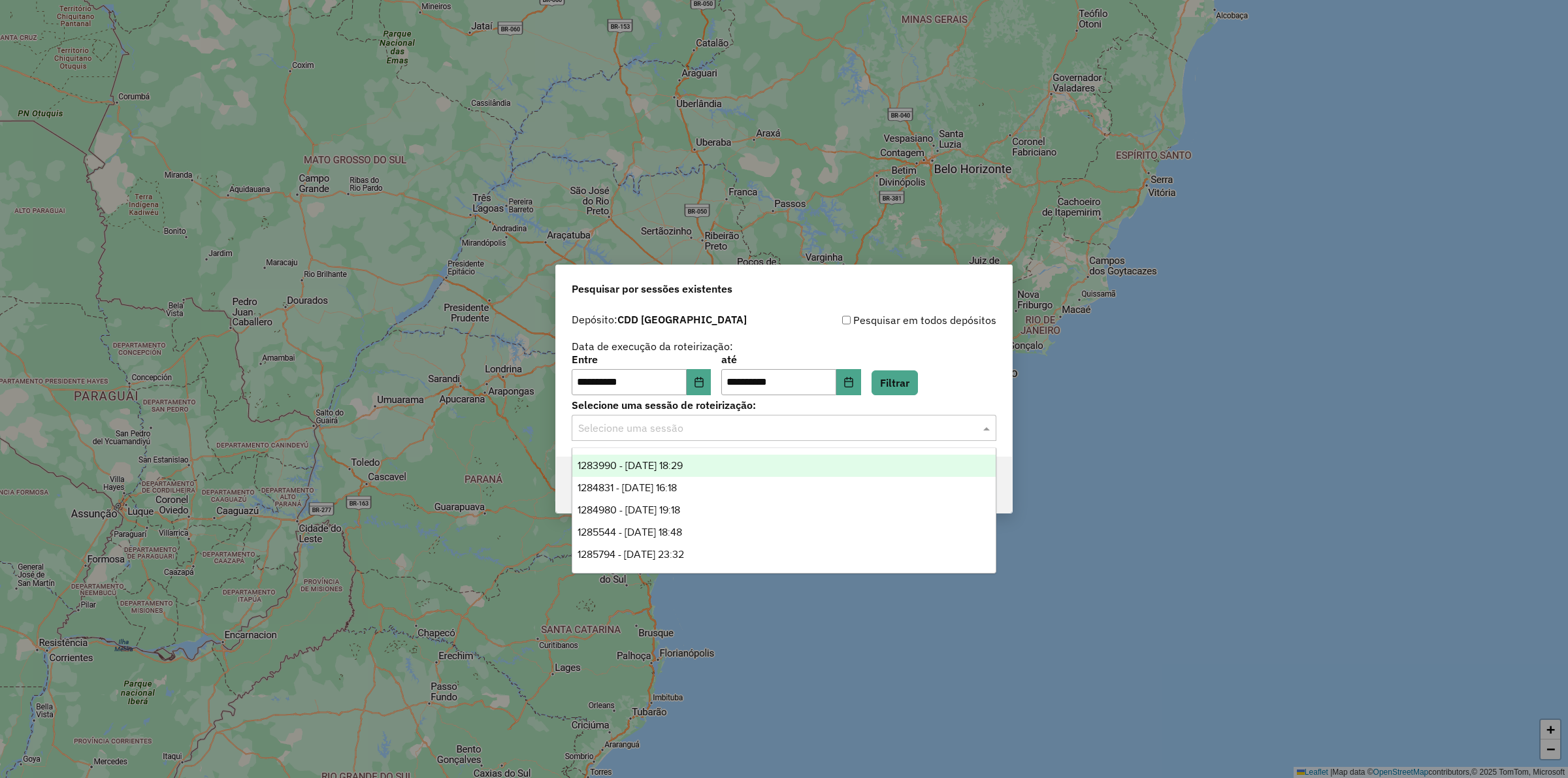
click at [733, 452] on div "1283990 - 27/09/2025 18:29" at bounding box center [784, 465] width 423 height 22
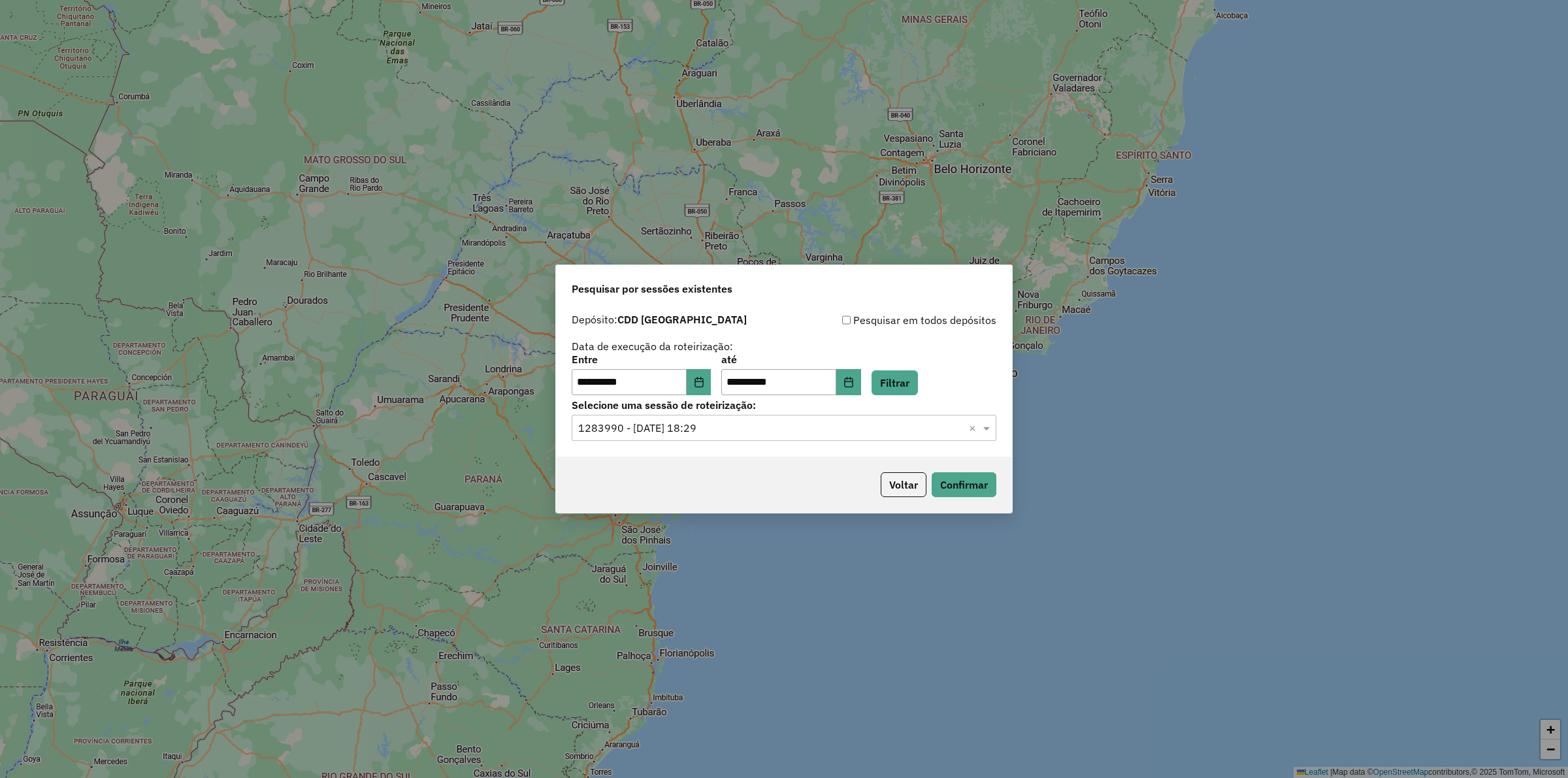
click at [733, 374] on div "**********" at bounding box center [784, 375] width 425 height 40
click at [733, 375] on button "Filtrar" at bounding box center [895, 383] width 46 height 25
click at [733, 428] on input "text" at bounding box center [771, 428] width 385 height 16
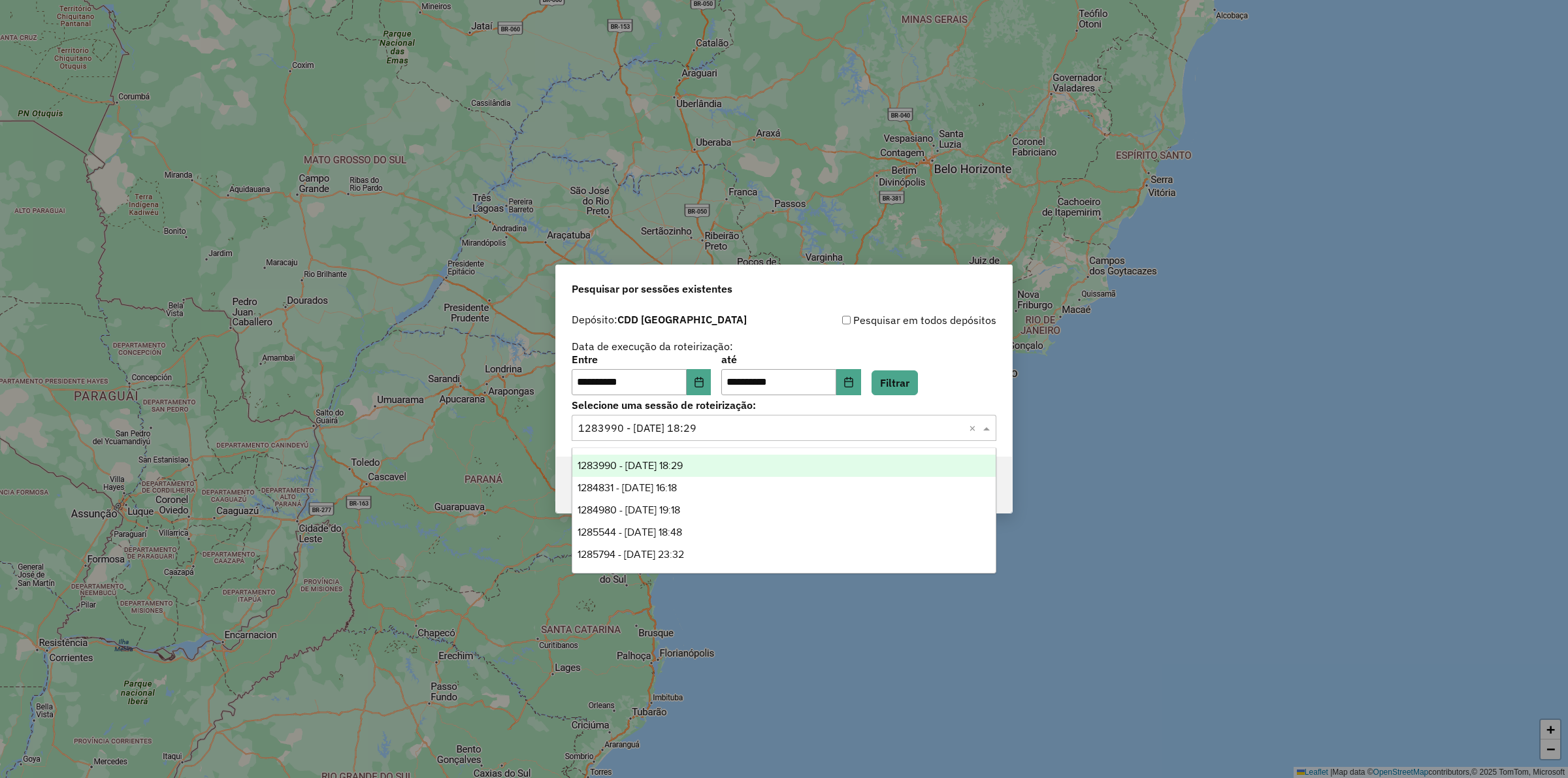
click at [733, 325] on div "Pesquisar em todos depósitos" at bounding box center [890, 319] width 212 height 16
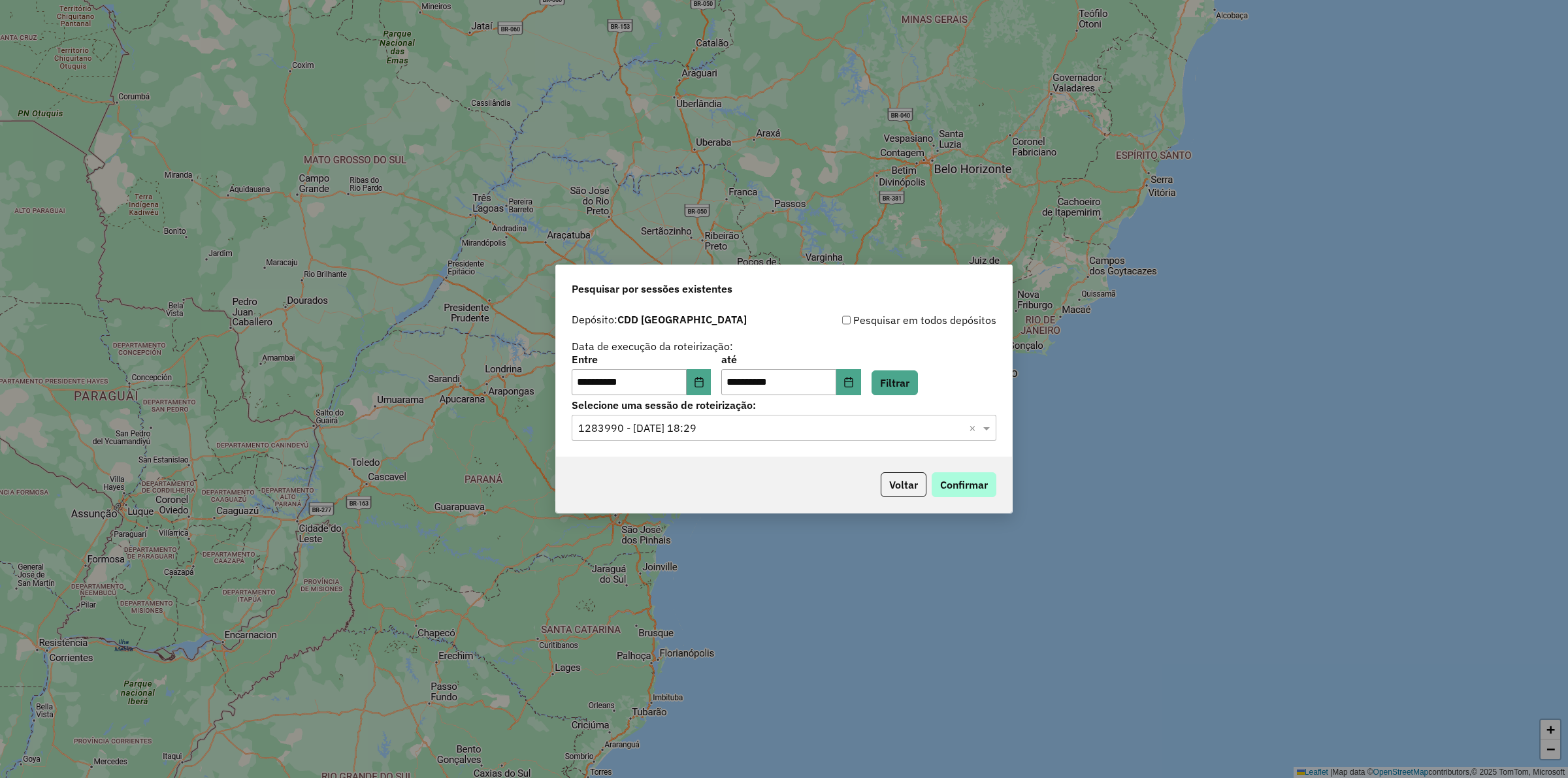
click at [733, 452] on div "**********" at bounding box center [783, 389] width 457 height 249
click at [733, 452] on button "Confirmar" at bounding box center [964, 485] width 65 height 25
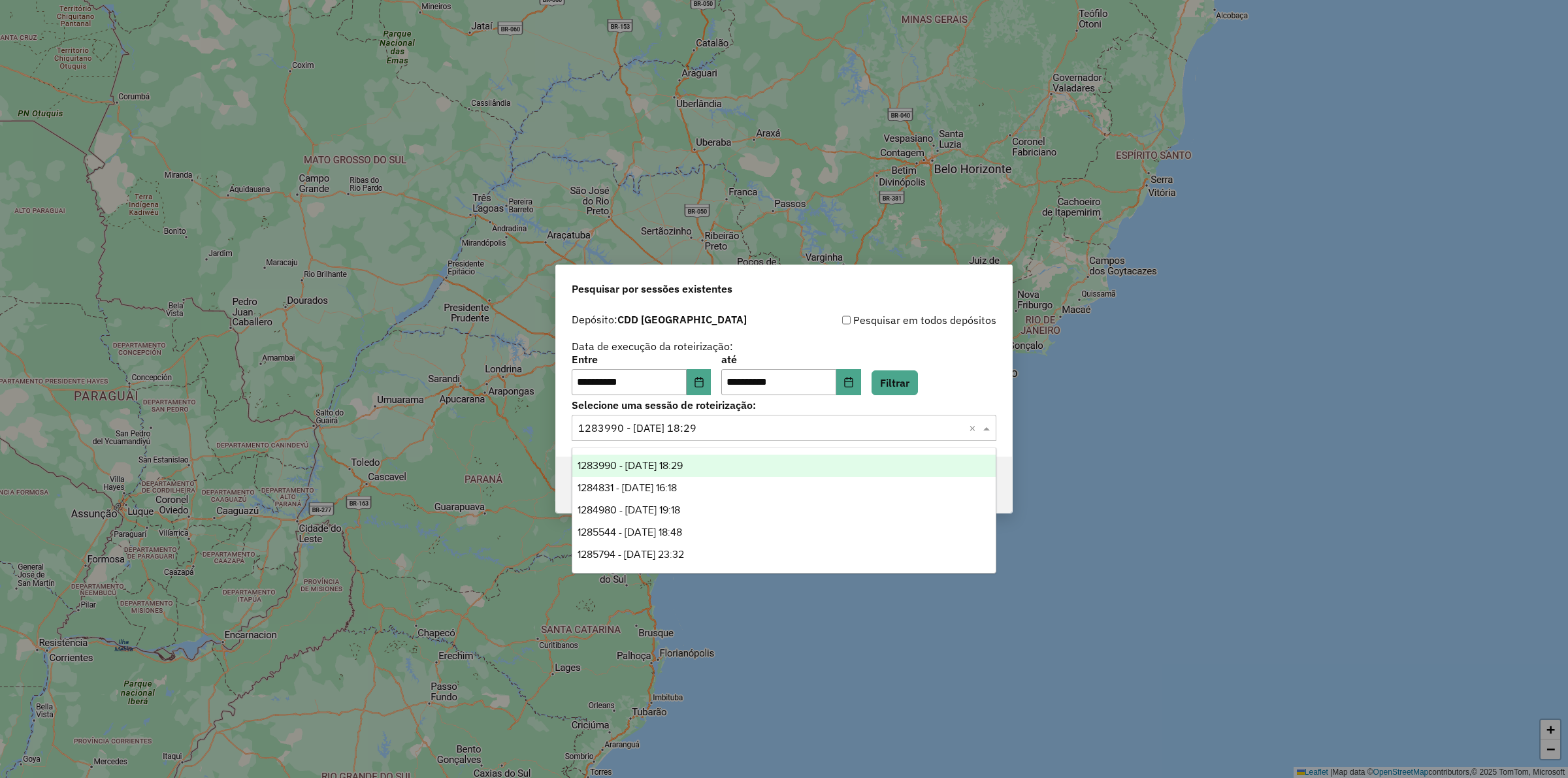
click at [706, 432] on input "text" at bounding box center [771, 428] width 385 height 16
click at [730, 452] on div "1284831 - 29/09/2025 16:18" at bounding box center [784, 487] width 423 height 22
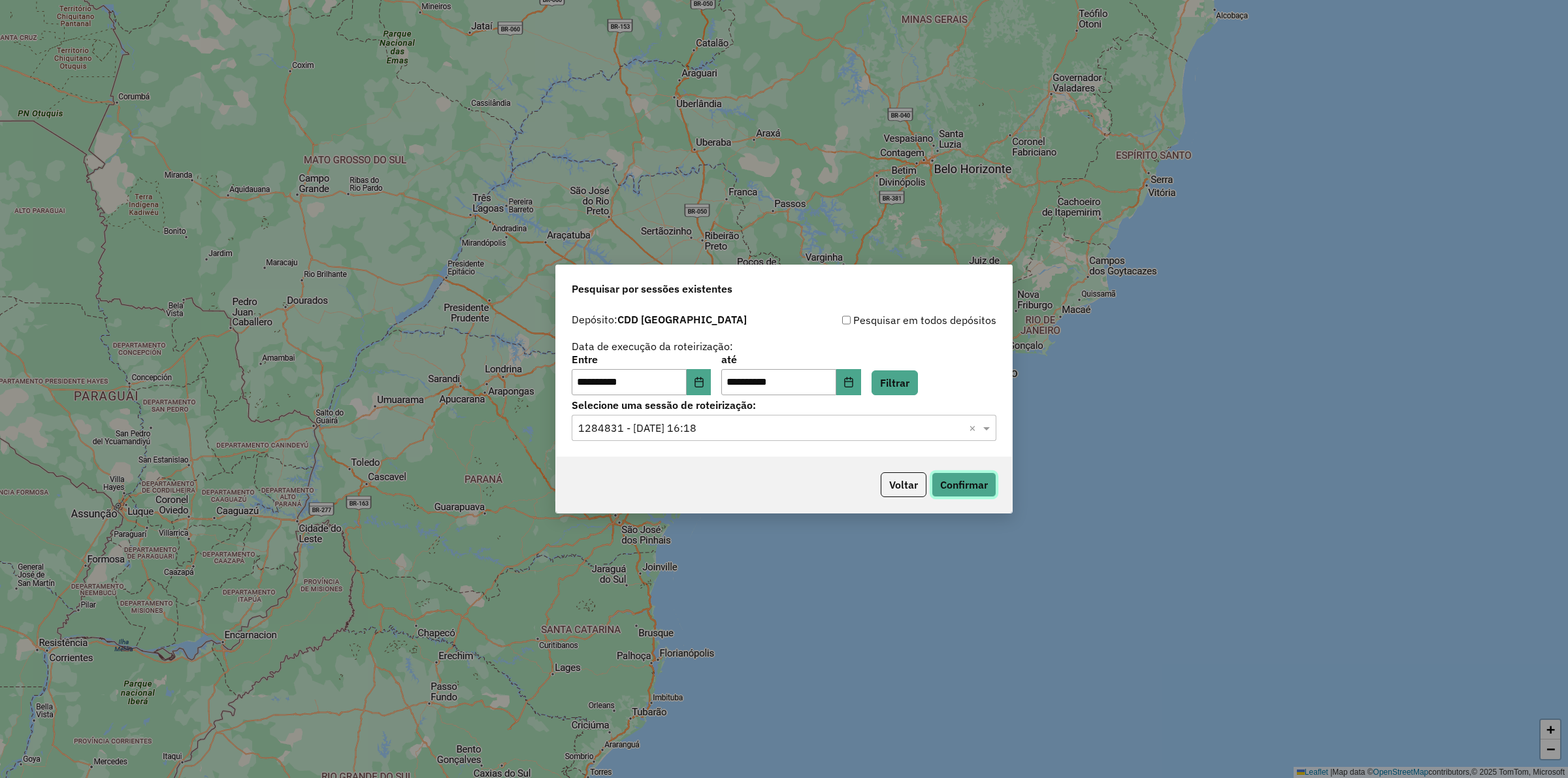
click at [733, 452] on button "Confirmar" at bounding box center [964, 485] width 65 height 25
click at [716, 432] on input "text" at bounding box center [771, 428] width 385 height 16
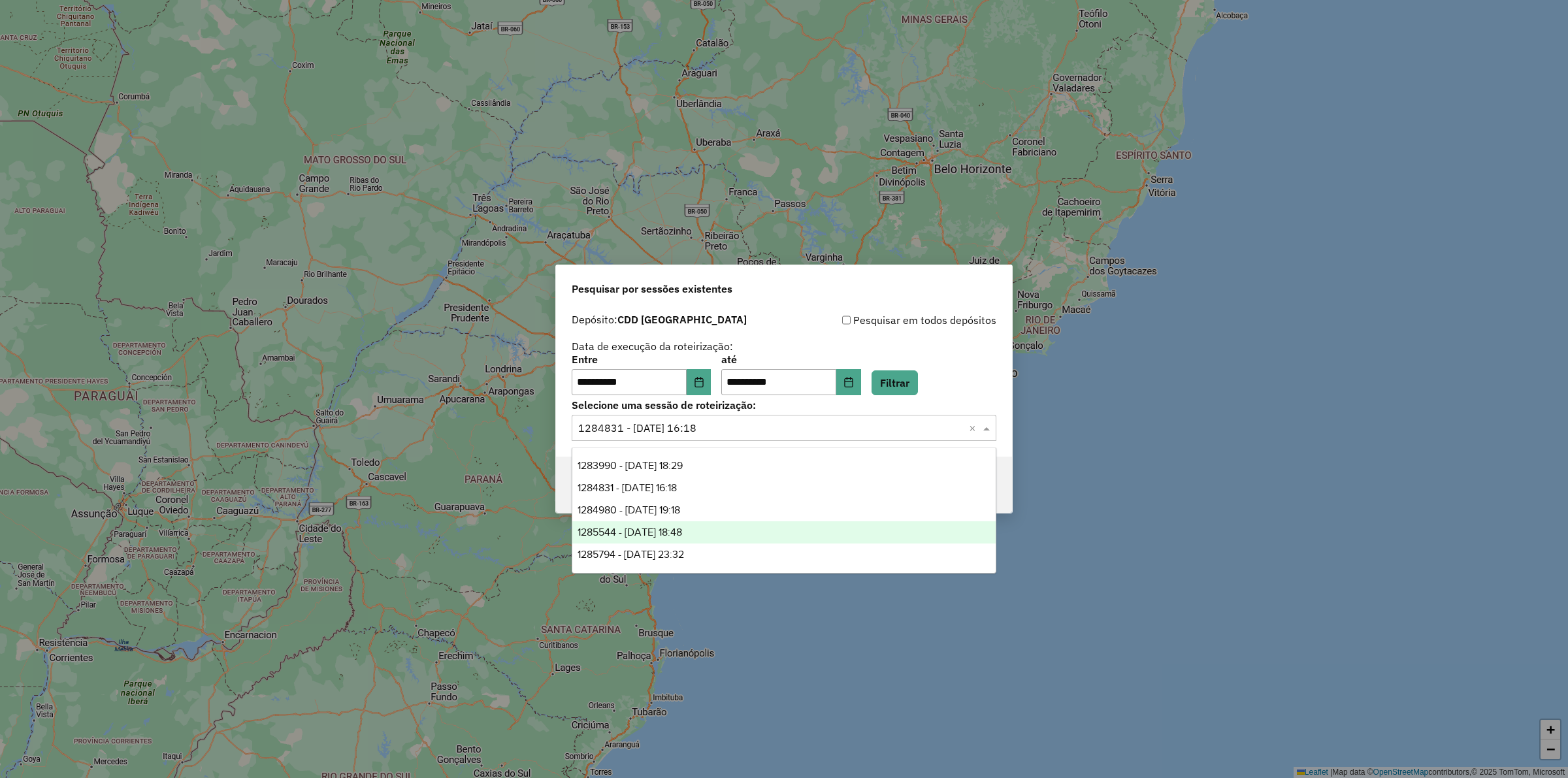
click at [733, 452] on div "1285544 - 30/09/2025 18:48" at bounding box center [784, 532] width 423 height 22
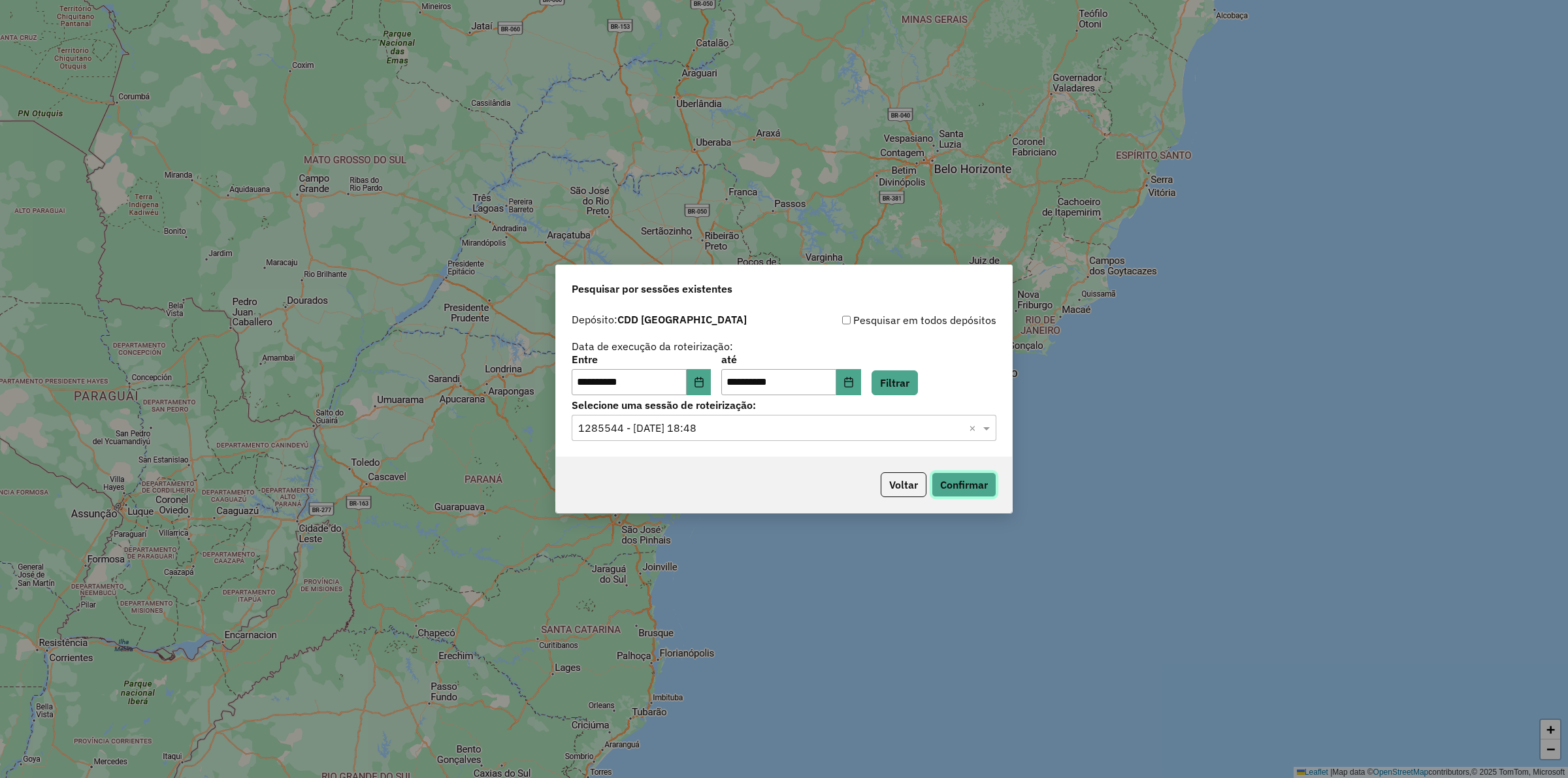
click at [733, 452] on button "Confirmar" at bounding box center [964, 485] width 65 height 25
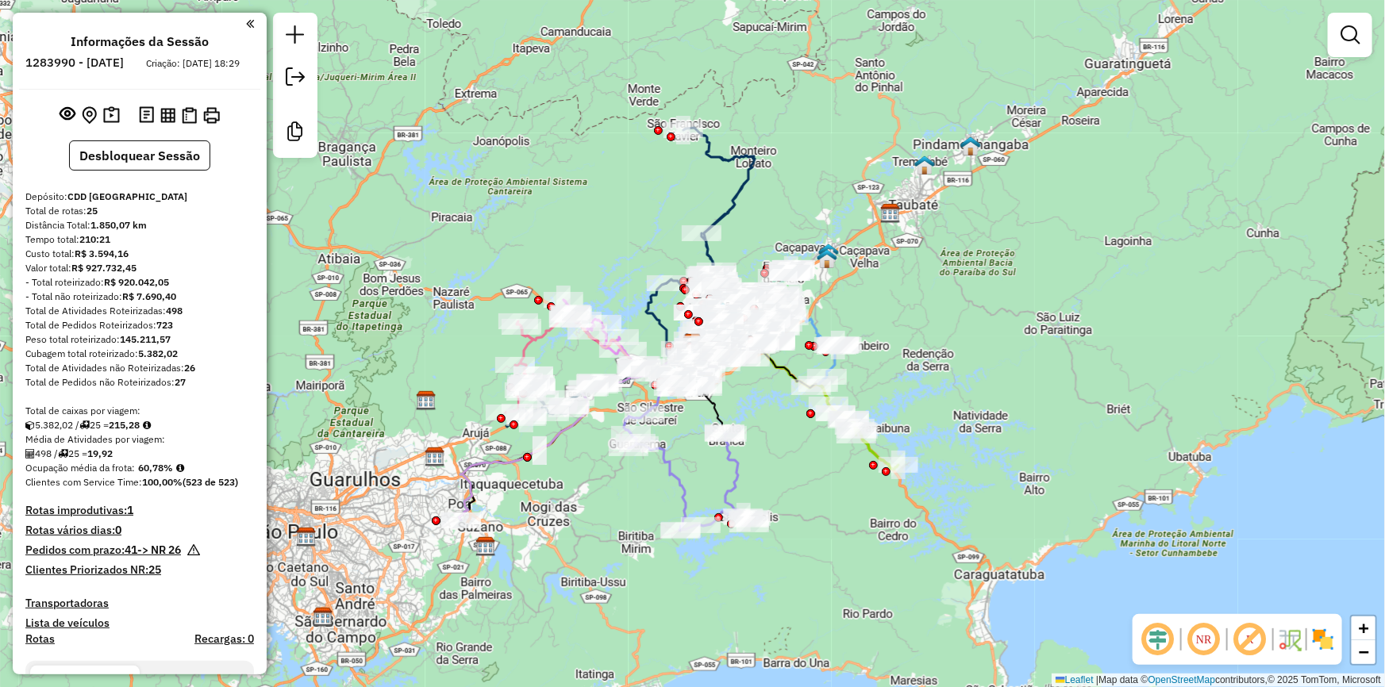
click at [101, 56] on h6 "1283990 - [DATE]" at bounding box center [74, 63] width 98 height 14
click at [101, 56] on h6 "1283990 - 27/09/2025" at bounding box center [74, 63] width 98 height 14
copy h6 "1283990"
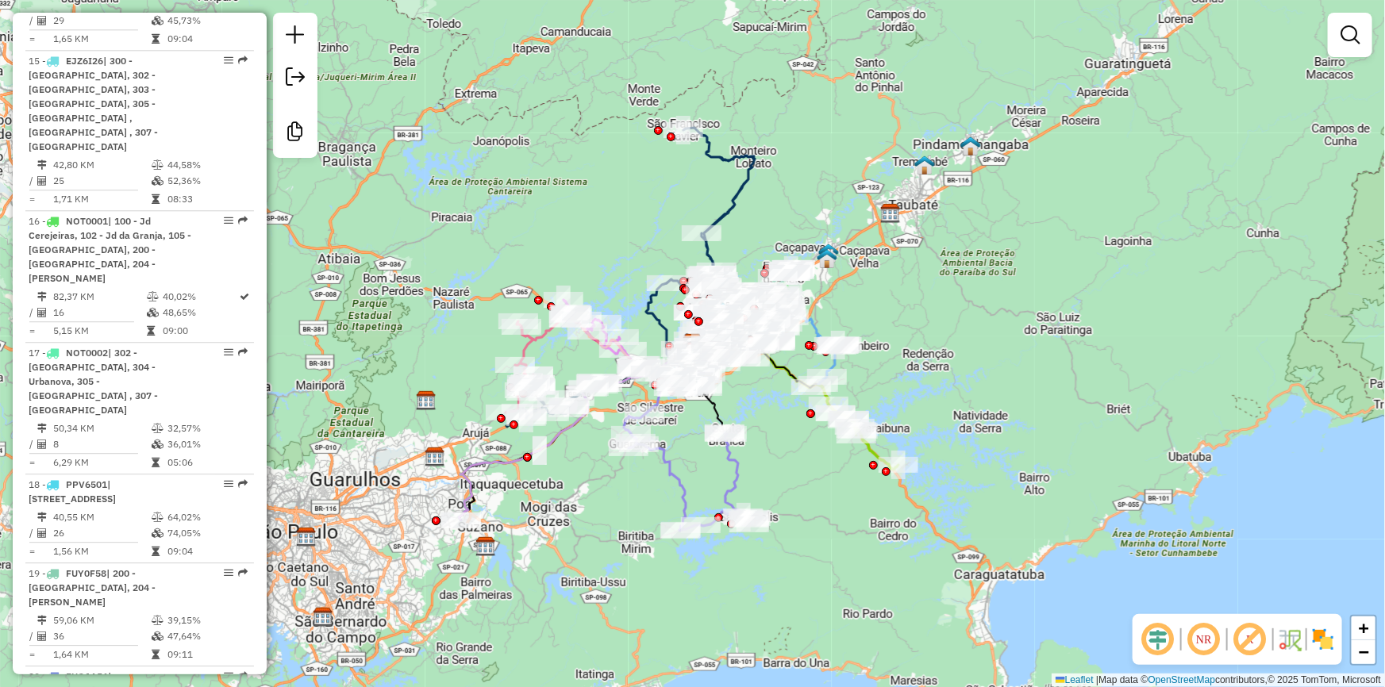
scroll to position [2669, 0]
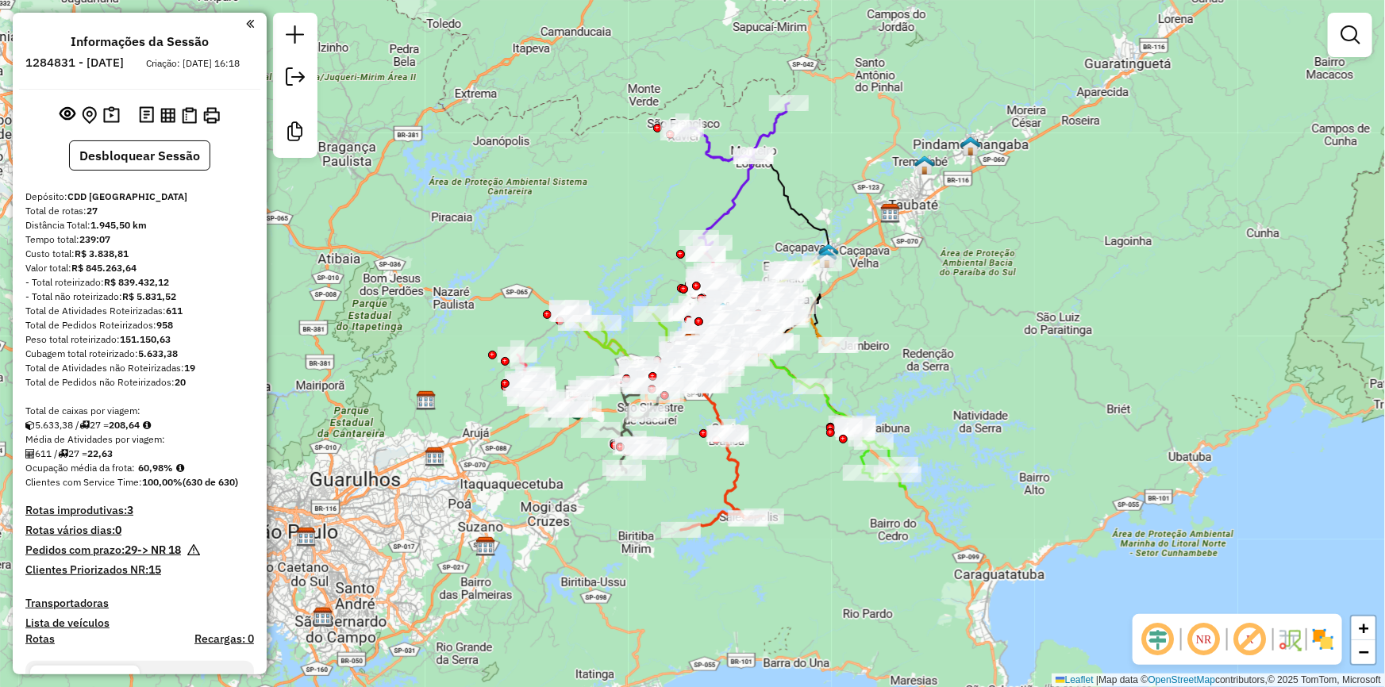
click at [98, 56] on h6 "1284831 - 29/09/2025" at bounding box center [74, 63] width 98 height 14
copy h6 "1284831"
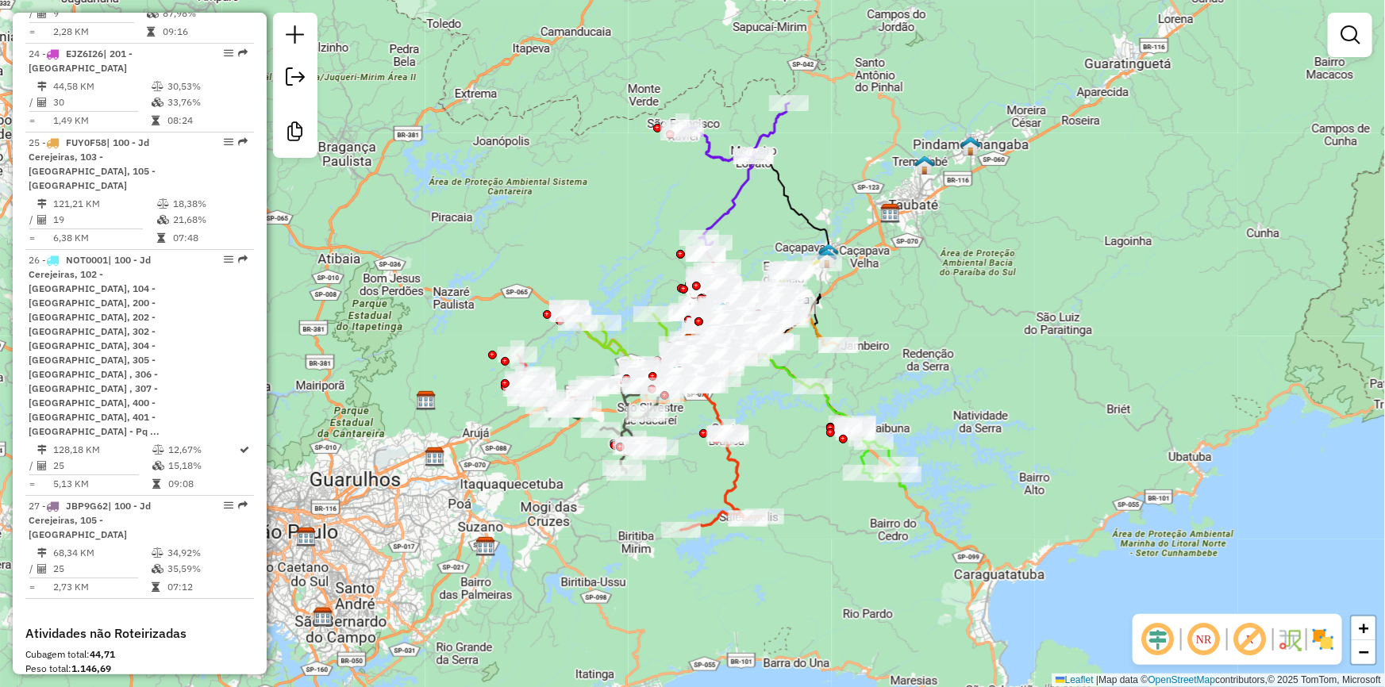
scroll to position [3179, 0]
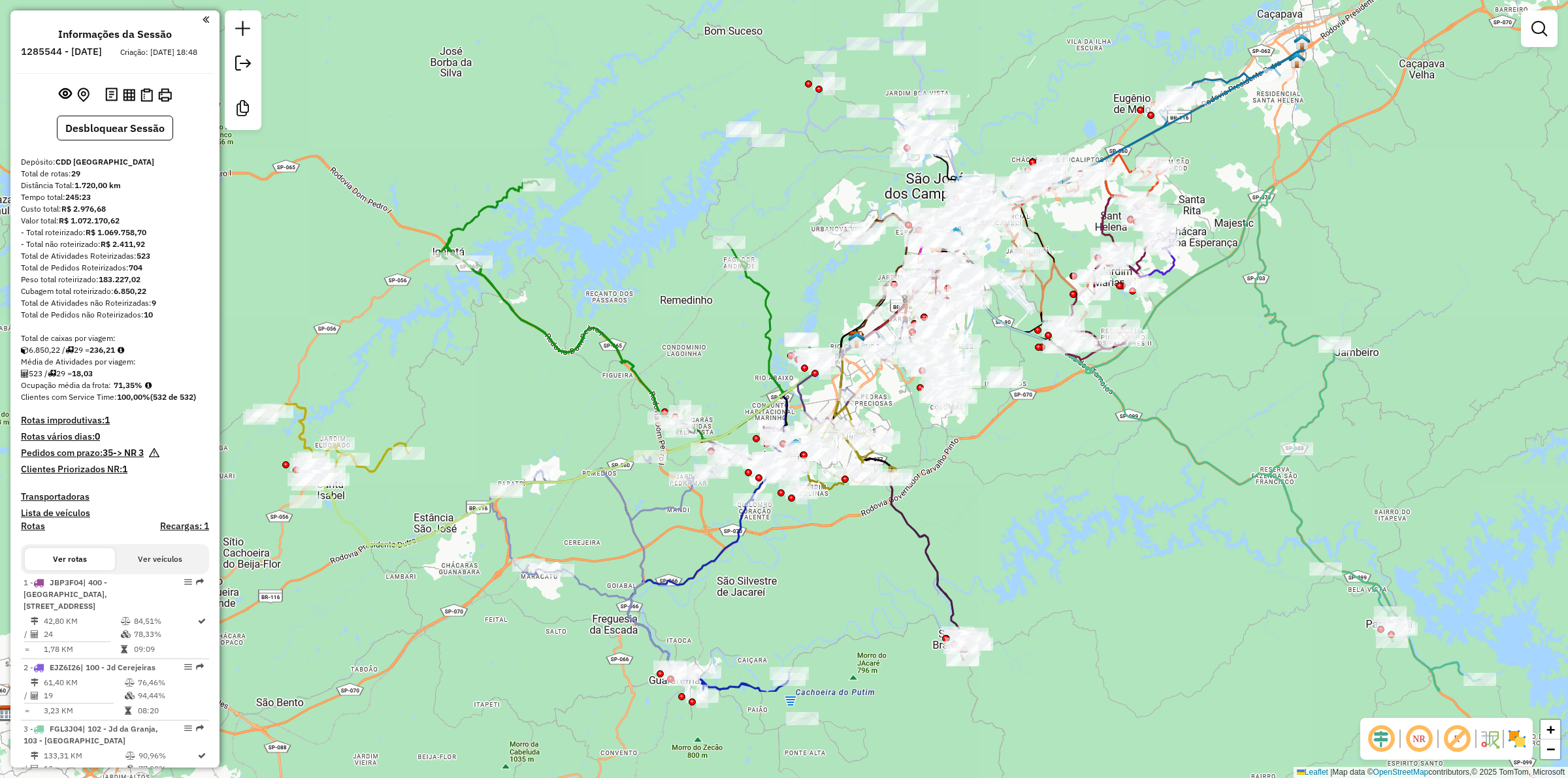
drag, startPoint x: 735, startPoint y: 599, endPoint x: 1044, endPoint y: 435, distance: 349.8
click at [1044, 435] on div "Janela de atendimento Grade de atendimento Capacidade Transportadoras Veículos …" at bounding box center [784, 389] width 1568 height 778
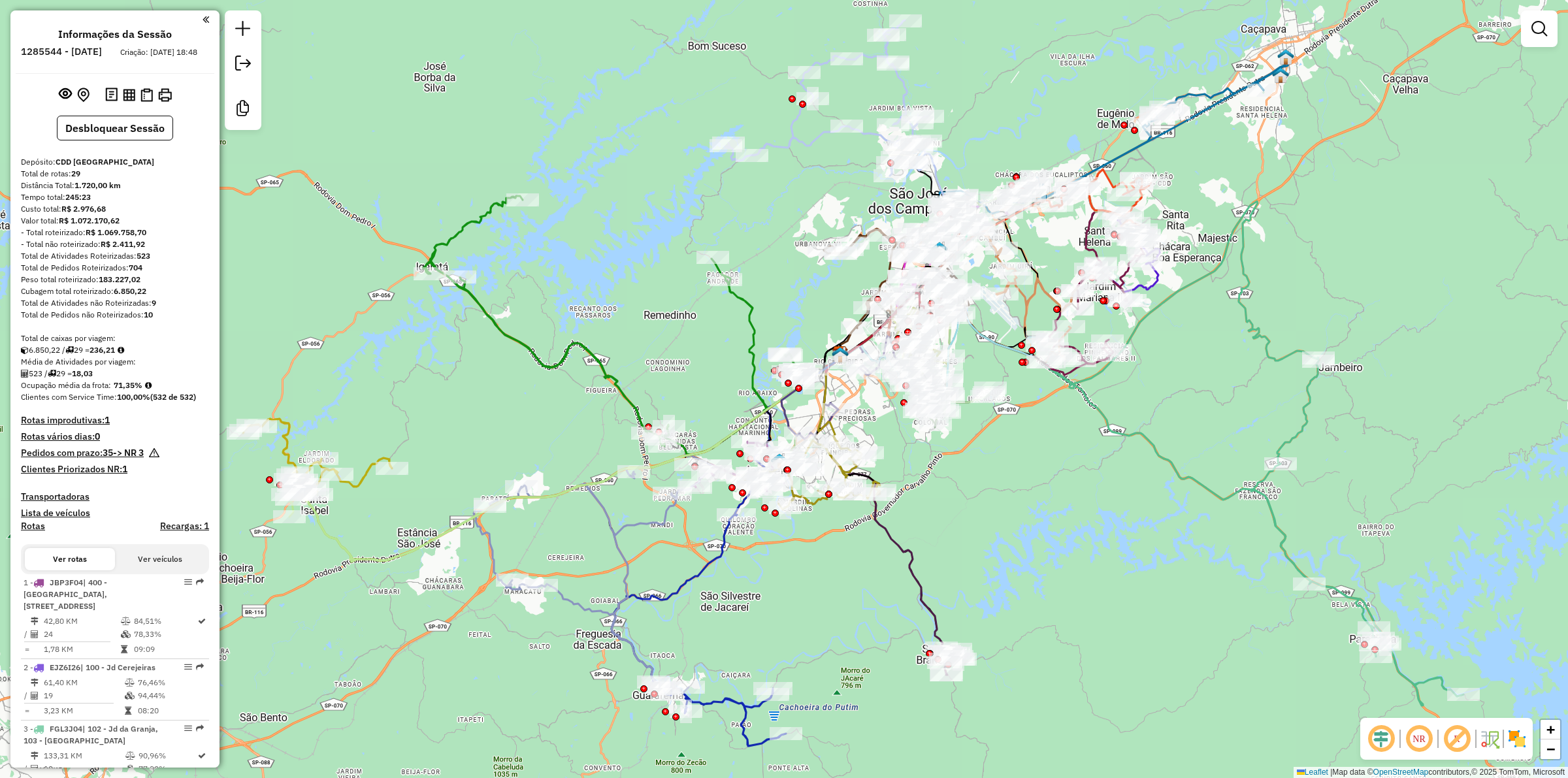
drag, startPoint x: 1057, startPoint y: 430, endPoint x: 1041, endPoint y: 445, distance: 21.9
click at [1041, 445] on div "Janela de atendimento Grade de atendimento Capacidade Transportadoras Veículos …" at bounding box center [784, 389] width 1568 height 778
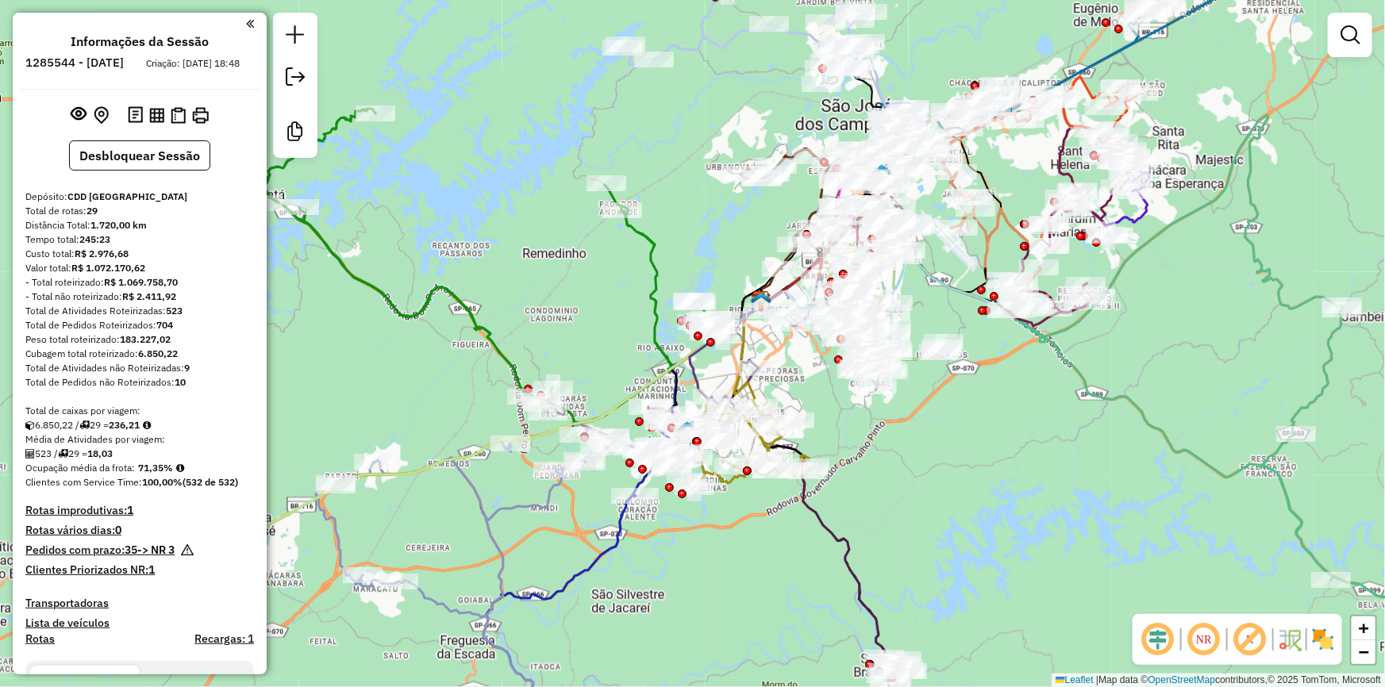
click at [104, 64] on h6 "1285544 - [DATE]" at bounding box center [74, 63] width 98 height 14
copy h6 "1285544"
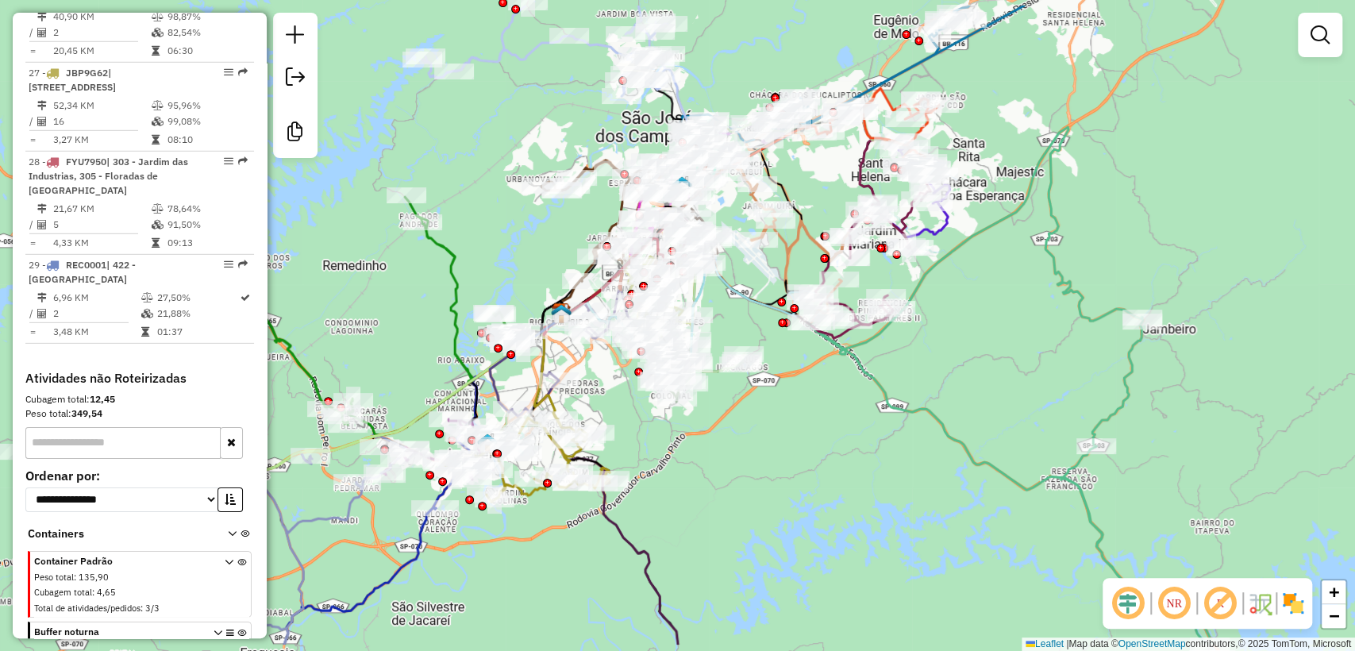
scroll to position [3174, 0]
